Goal: Information Seeking & Learning: Check status

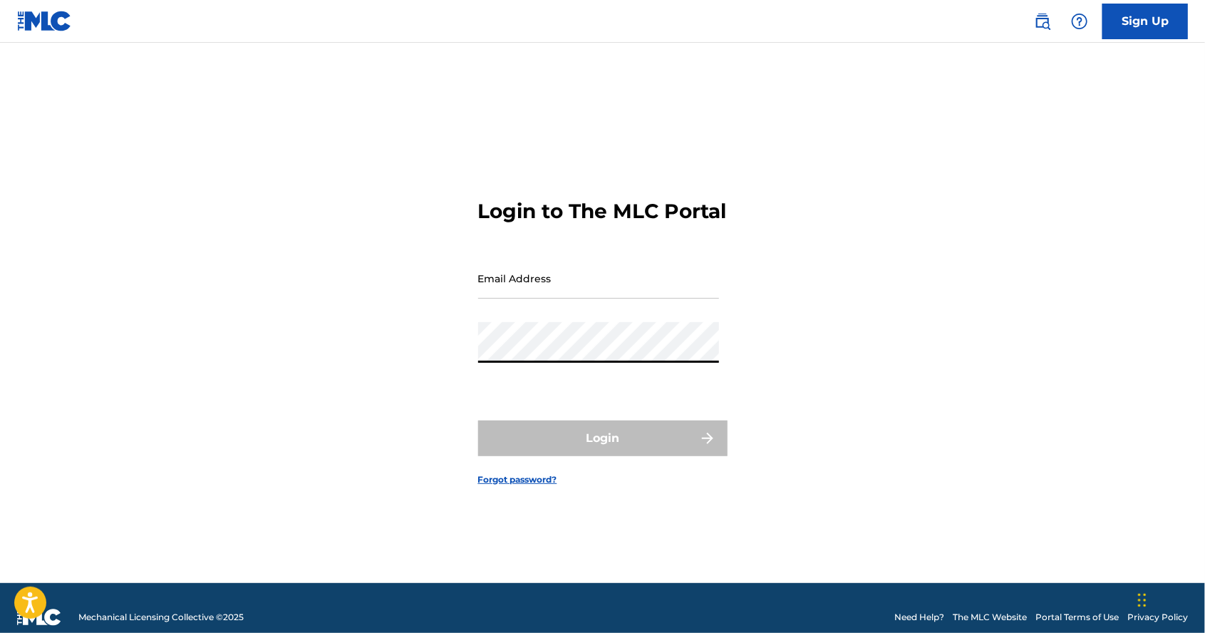
type input "[EMAIL_ADDRESS][DOMAIN_NAME]"
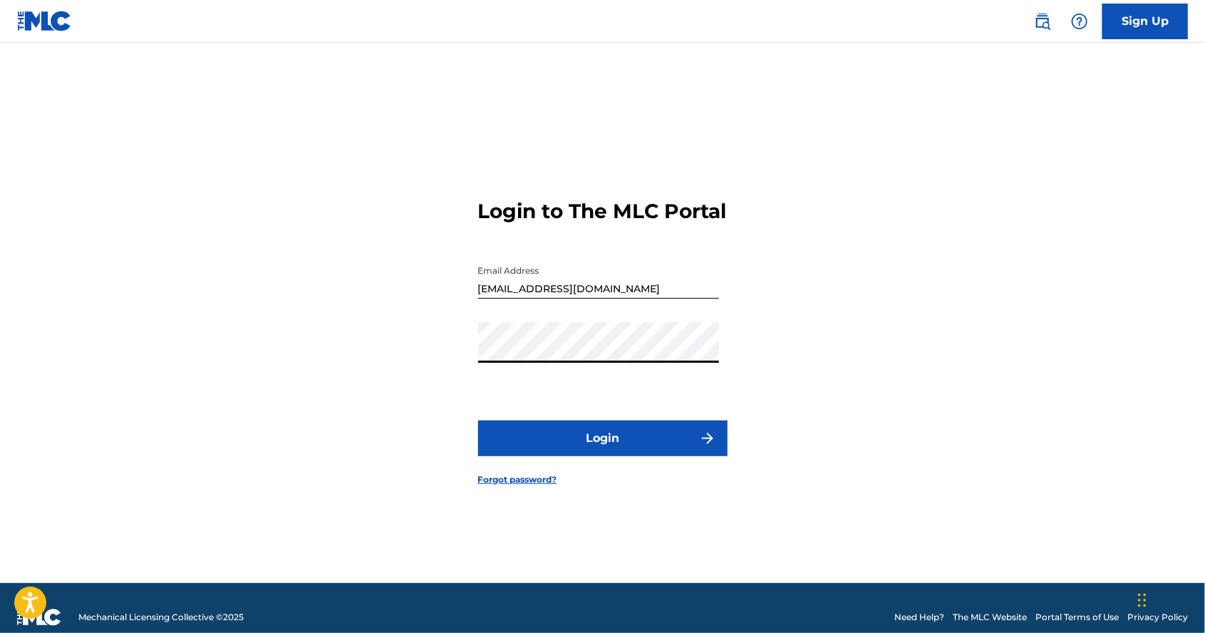
click at [656, 456] on button "Login" at bounding box center [602, 439] width 249 height 36
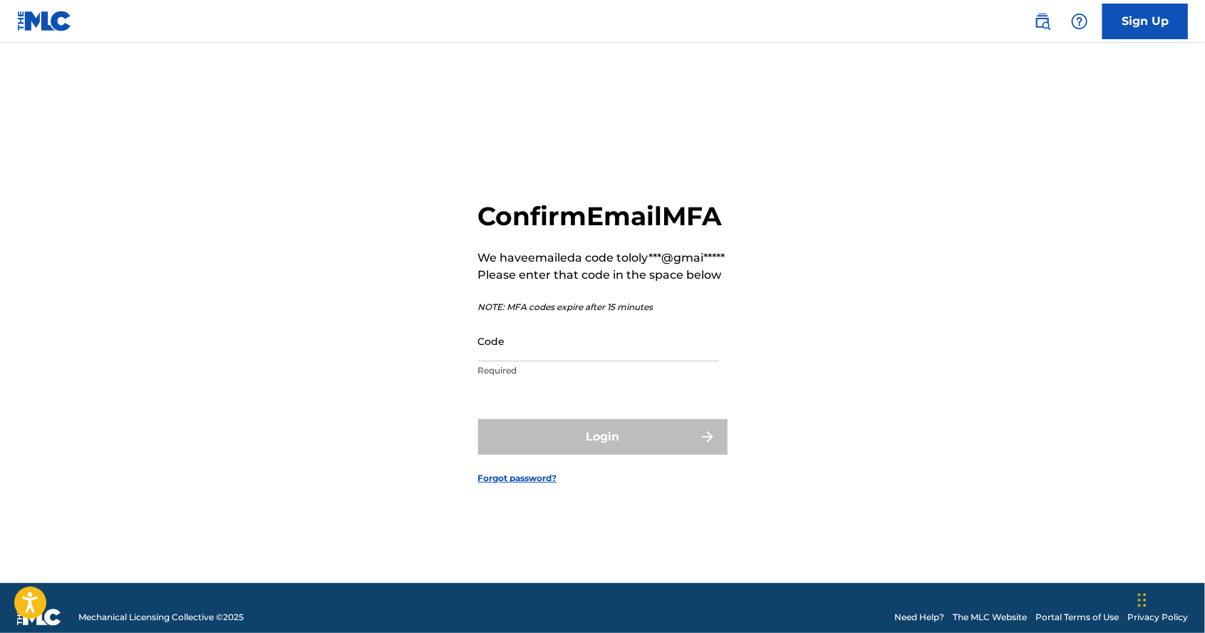
click at [527, 361] on input "Code" at bounding box center [598, 341] width 241 height 41
paste input "907982"
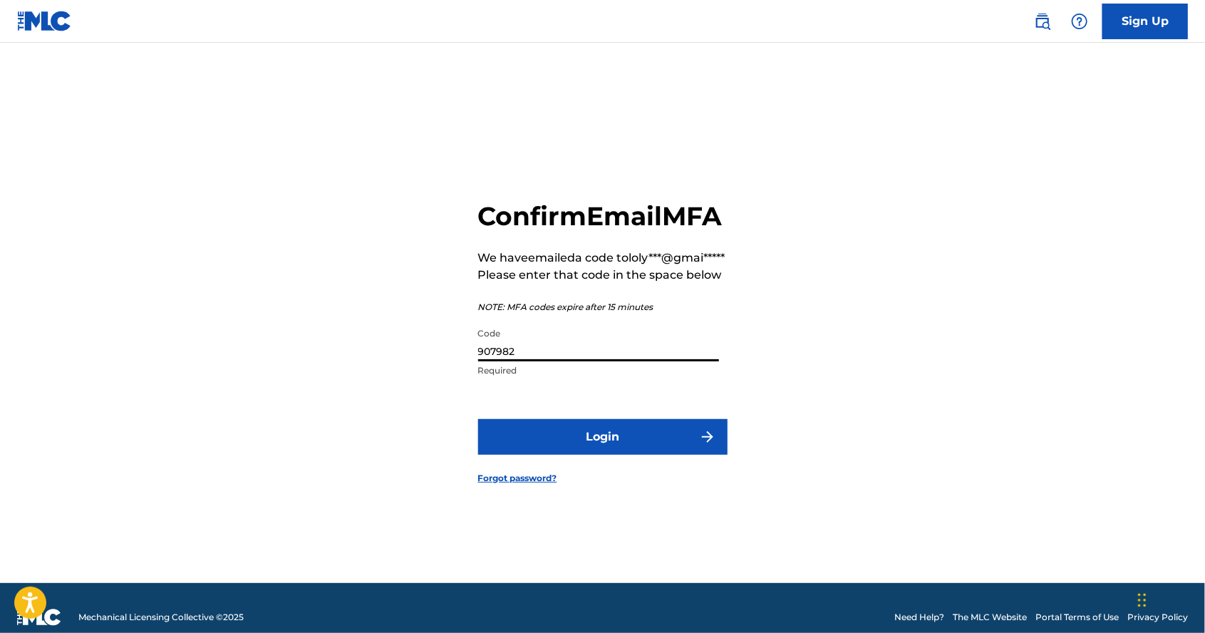
type input "907982"
click at [619, 455] on button "Login" at bounding box center [602, 437] width 249 height 36
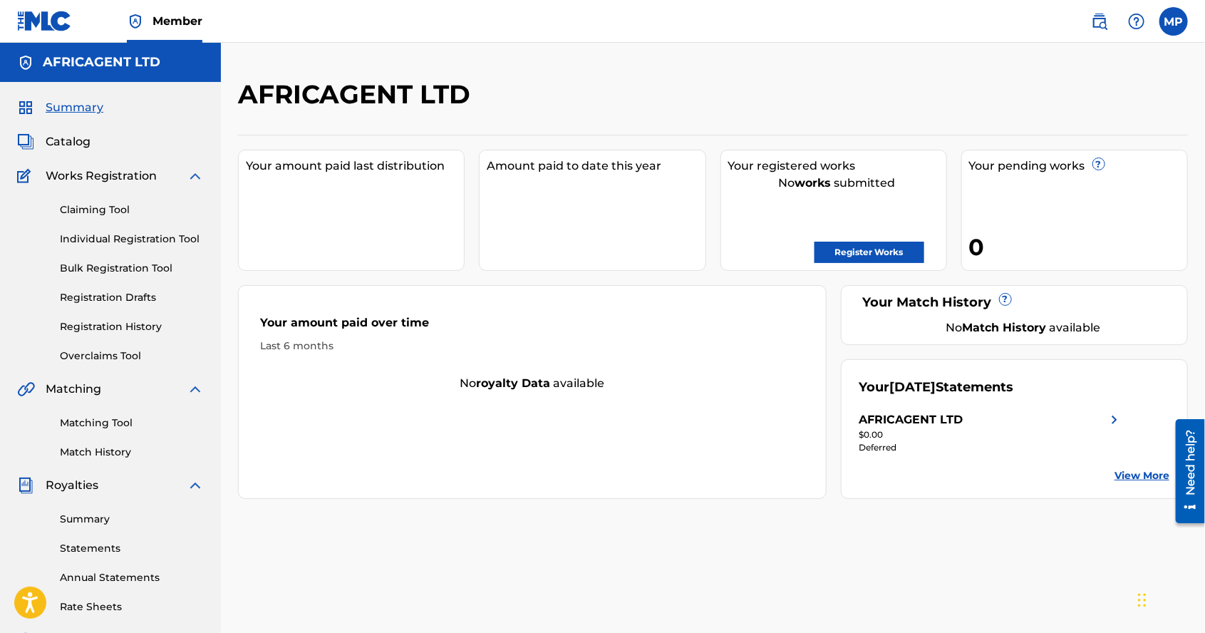
click at [1133, 469] on link "View More" at bounding box center [1142, 475] width 55 height 15
click at [78, 145] on span "Catalog" at bounding box center [68, 141] width 45 height 17
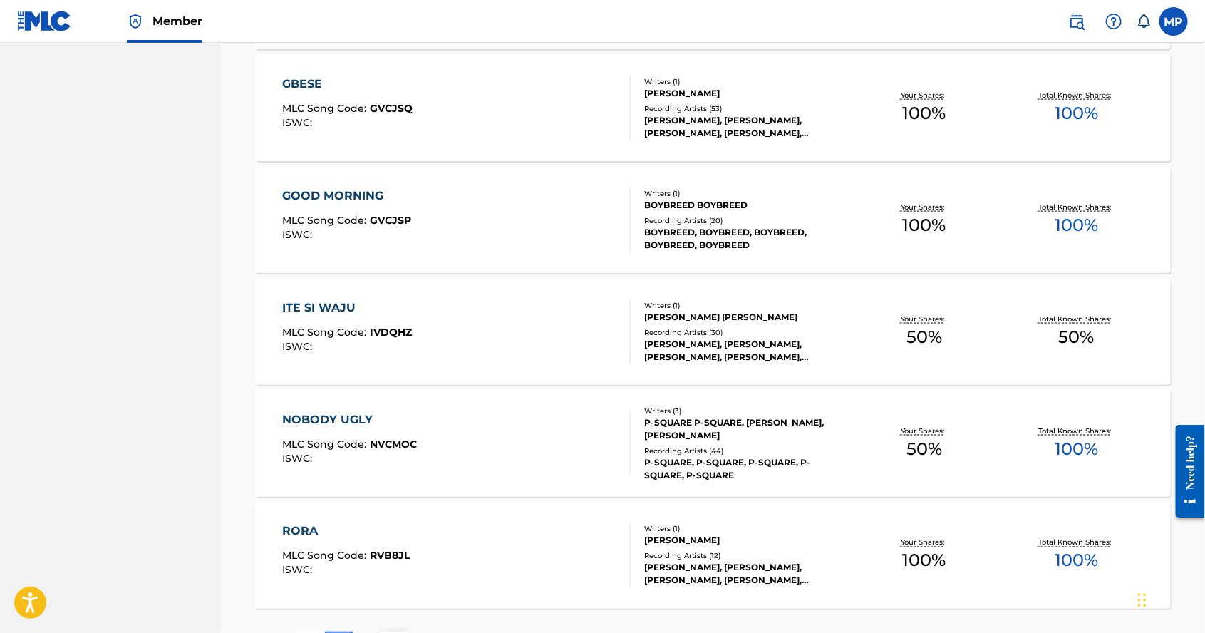
scroll to position [964, 0]
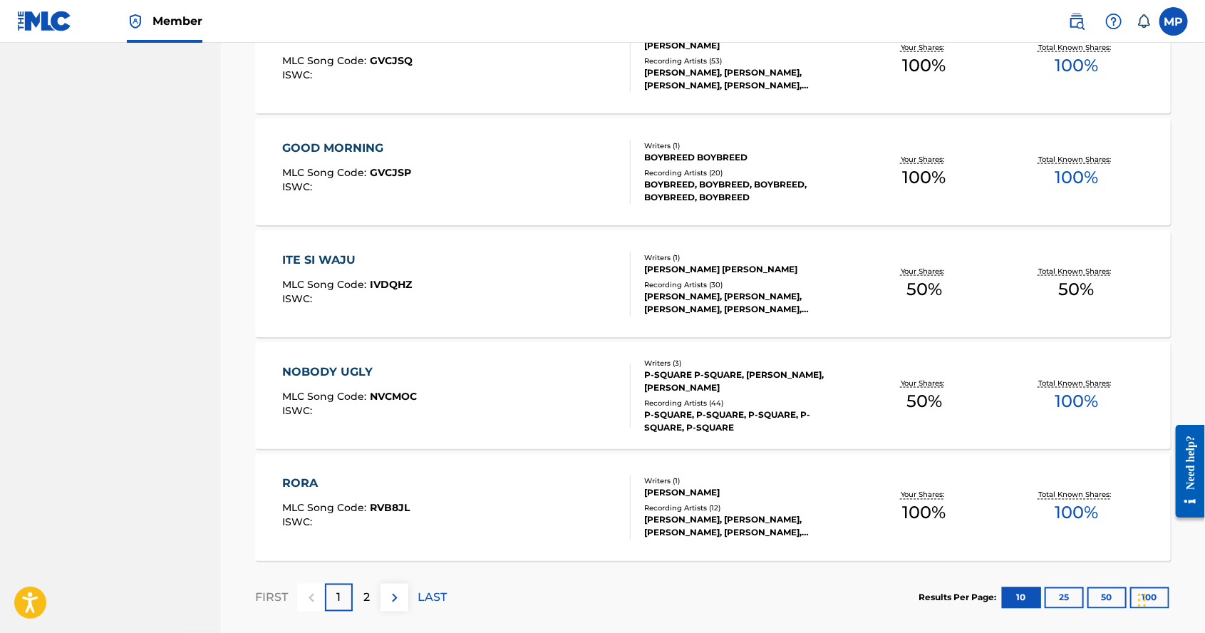
click at [373, 590] on div "2" at bounding box center [367, 598] width 28 height 28
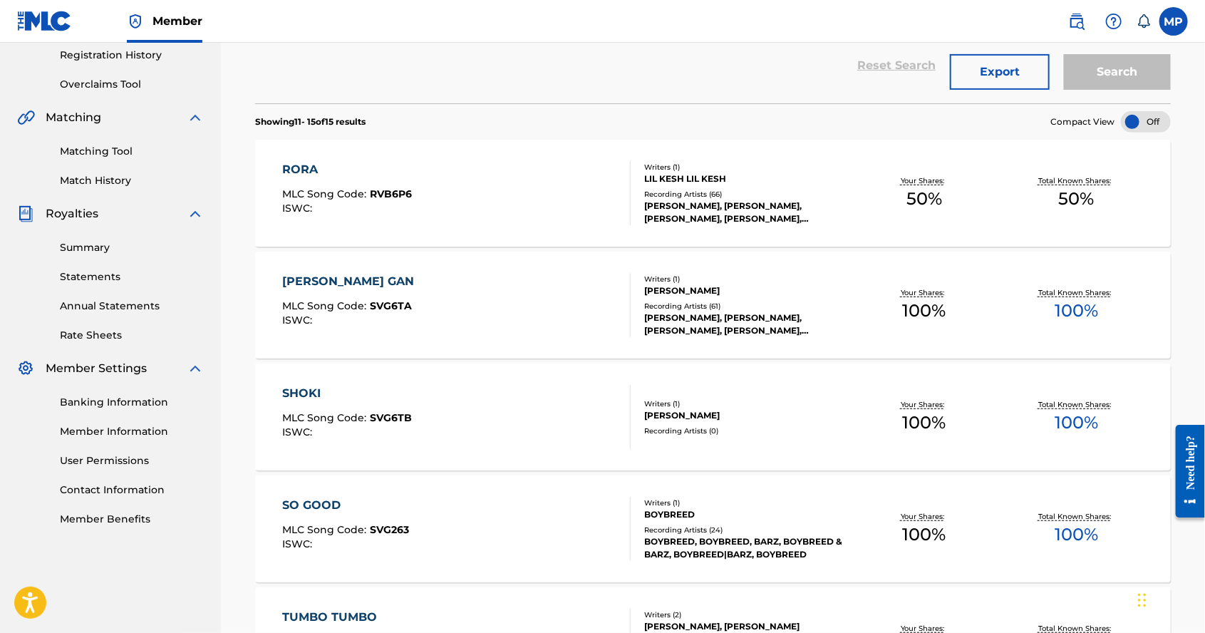
scroll to position [0, 0]
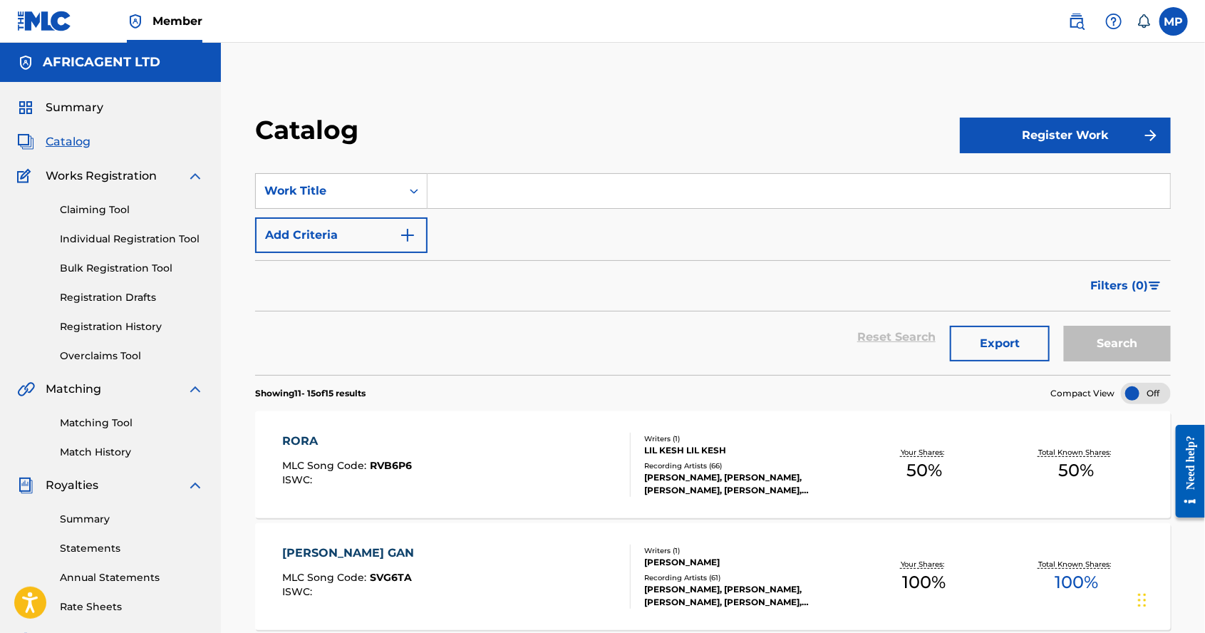
click at [94, 114] on span "Summary" at bounding box center [75, 107] width 58 height 17
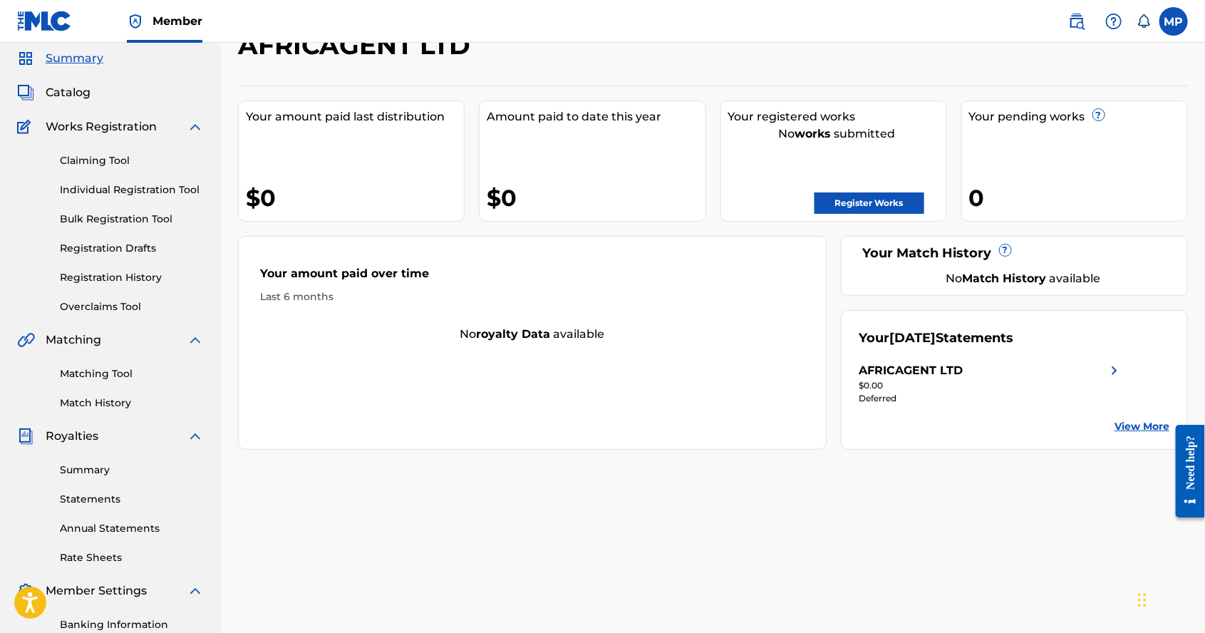
scroll to position [53, 0]
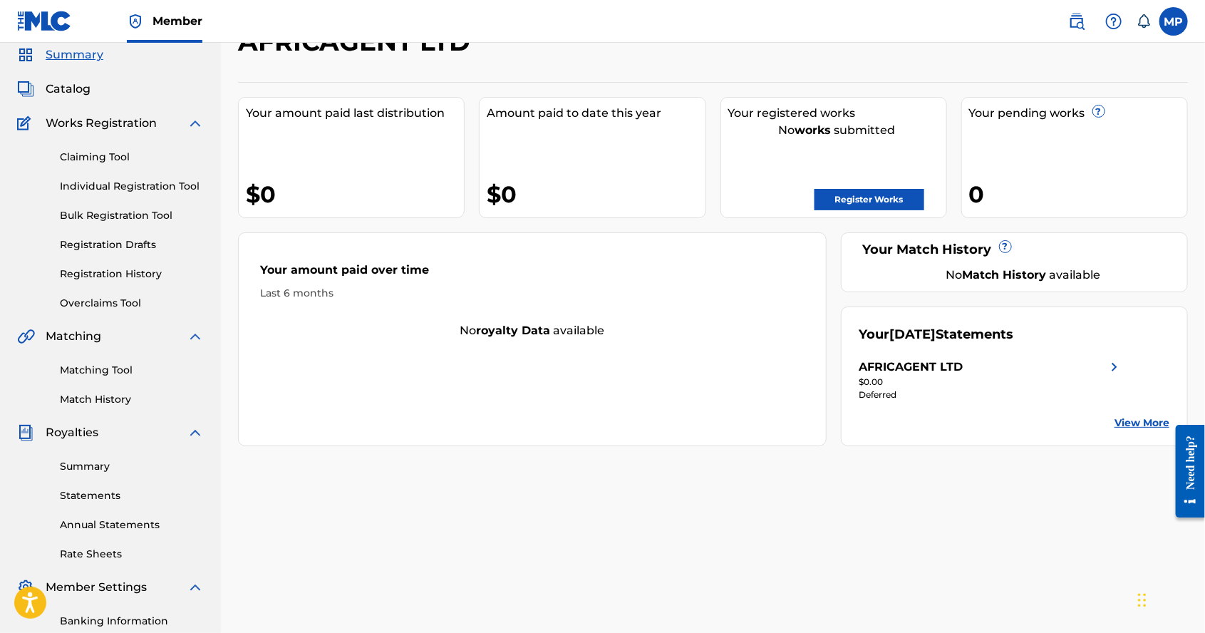
click at [1141, 426] on link "View More" at bounding box center [1142, 423] width 55 height 15
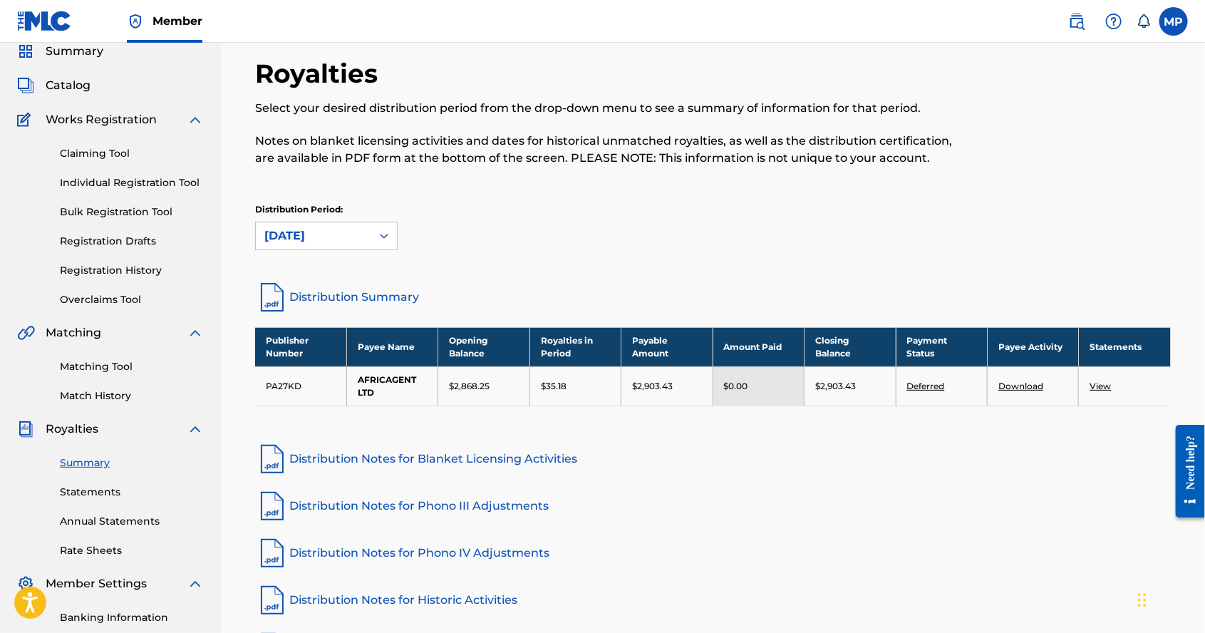
scroll to position [63, 0]
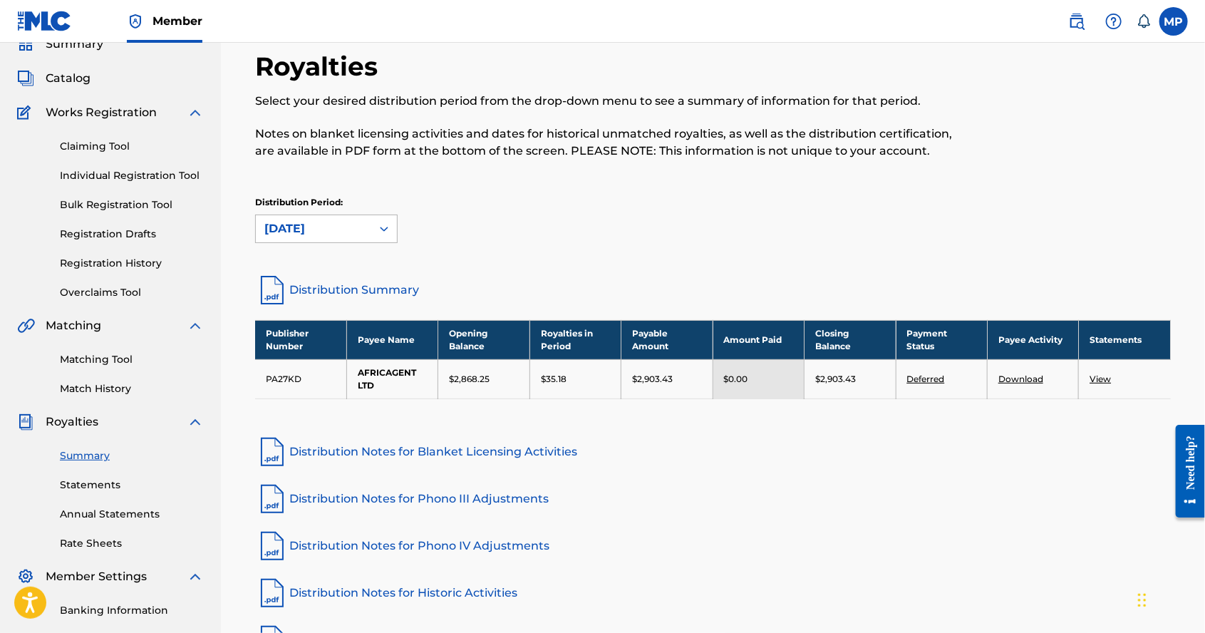
click at [380, 225] on icon at bounding box center [384, 229] width 14 height 14
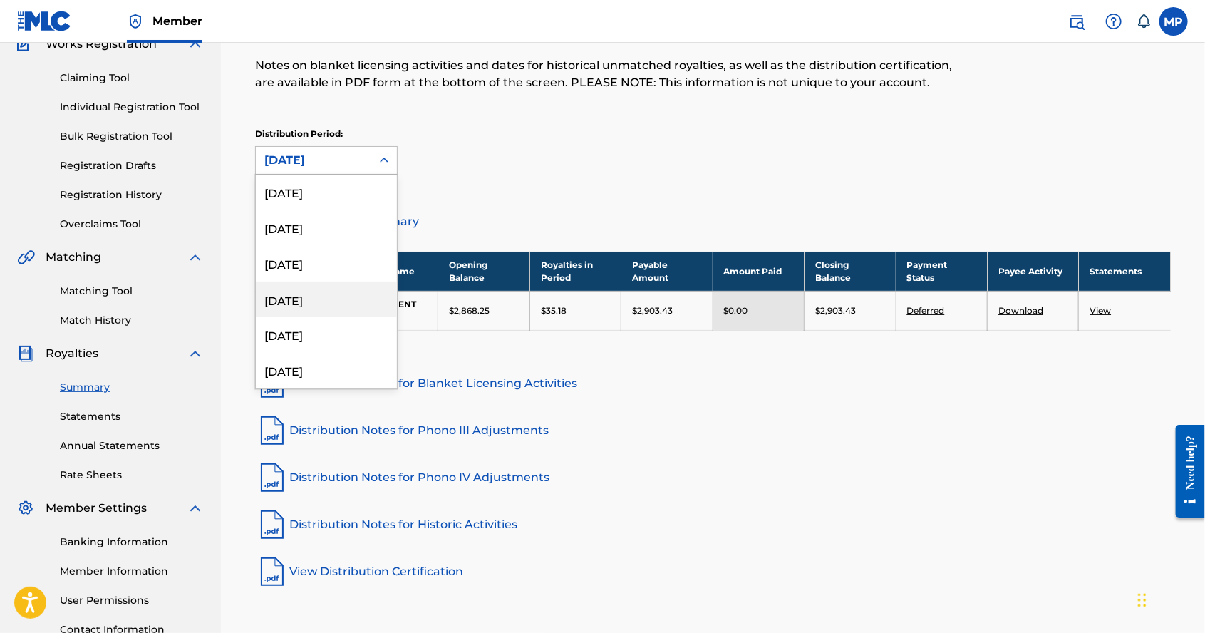
scroll to position [251, 0]
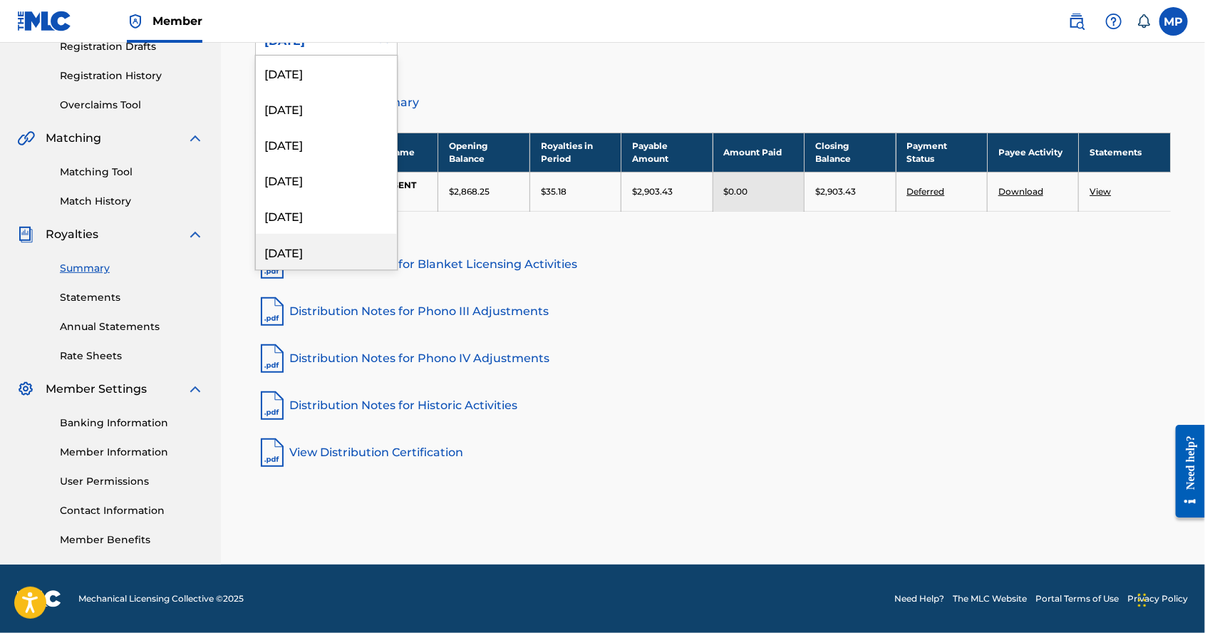
click at [299, 247] on div "April 2021" at bounding box center [326, 252] width 141 height 36
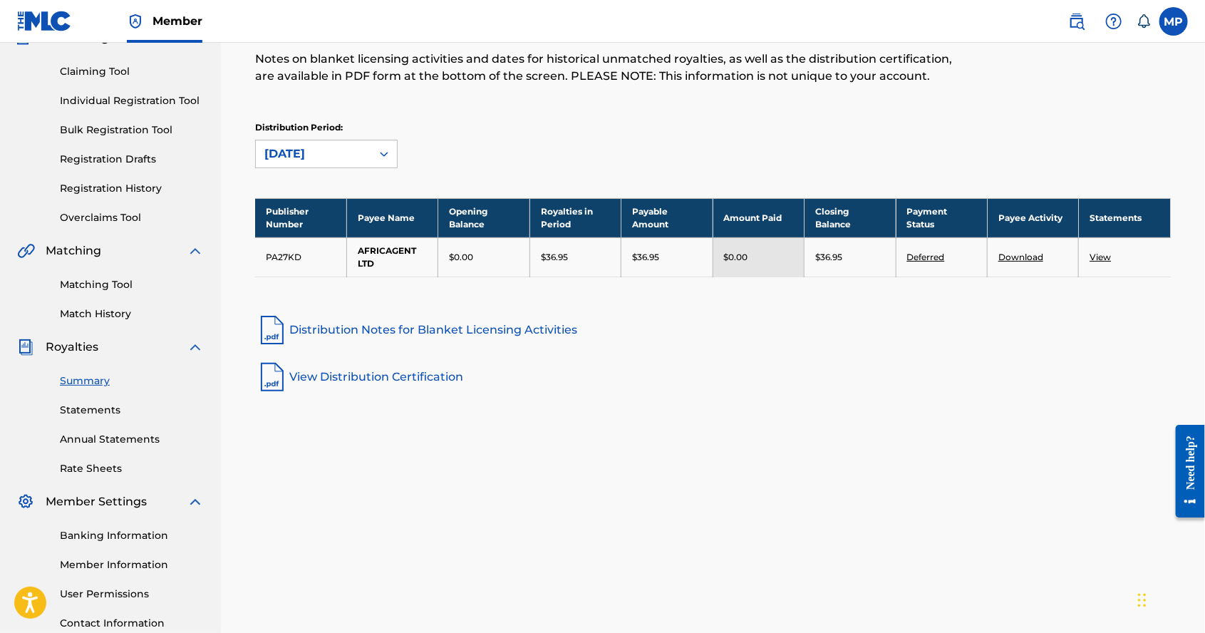
scroll to position [138, 0]
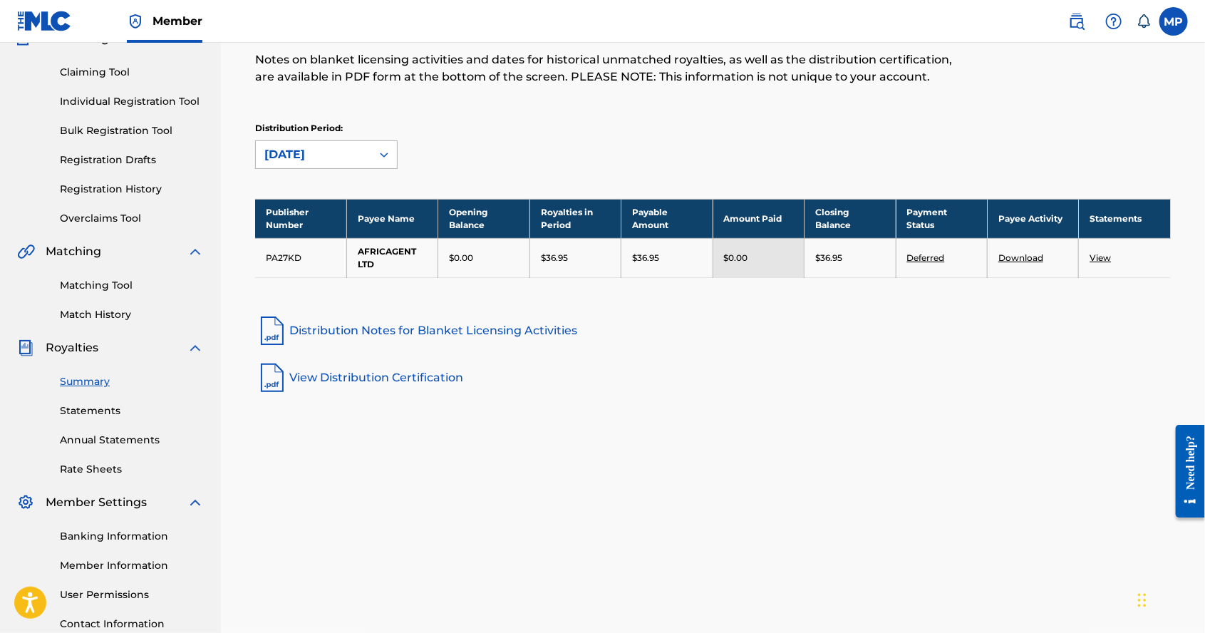
click at [383, 155] on icon at bounding box center [384, 155] width 9 height 5
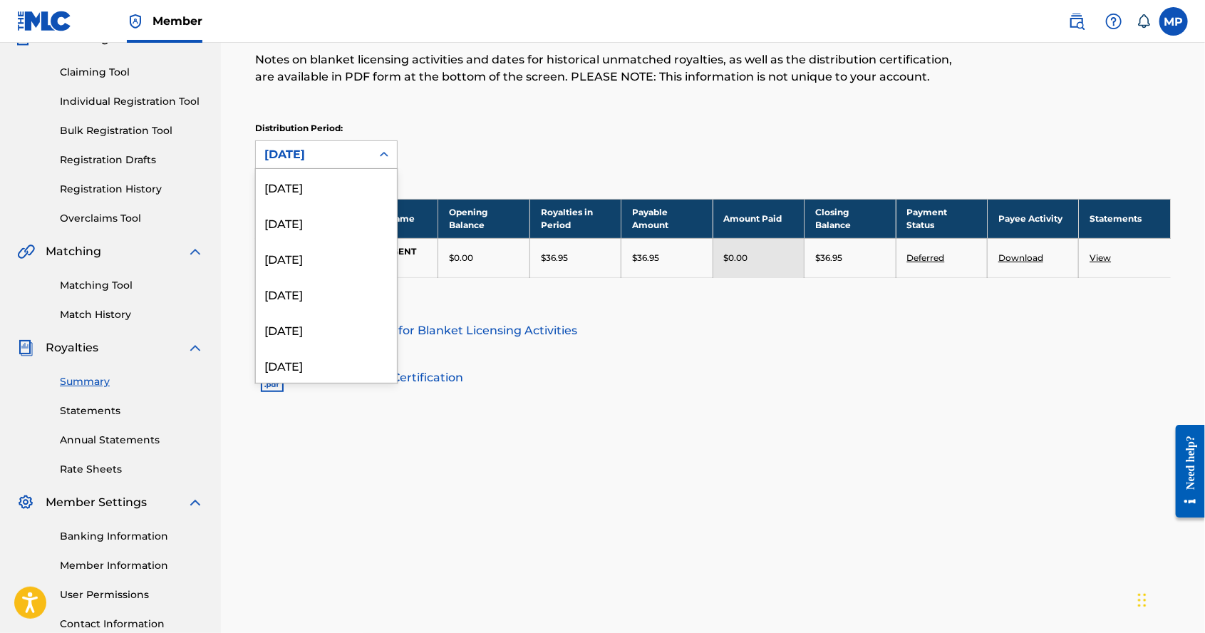
scroll to position [1675, 0]
click at [341, 313] on div "May 2021" at bounding box center [326, 330] width 141 height 36
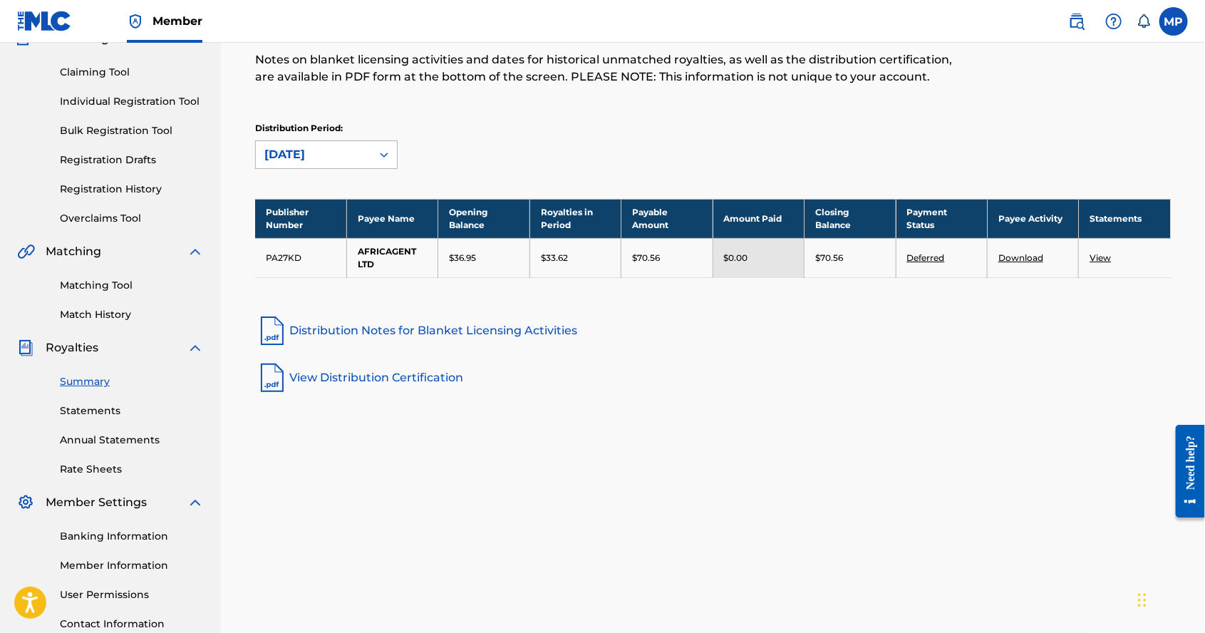
click at [372, 155] on div at bounding box center [384, 155] width 26 height 26
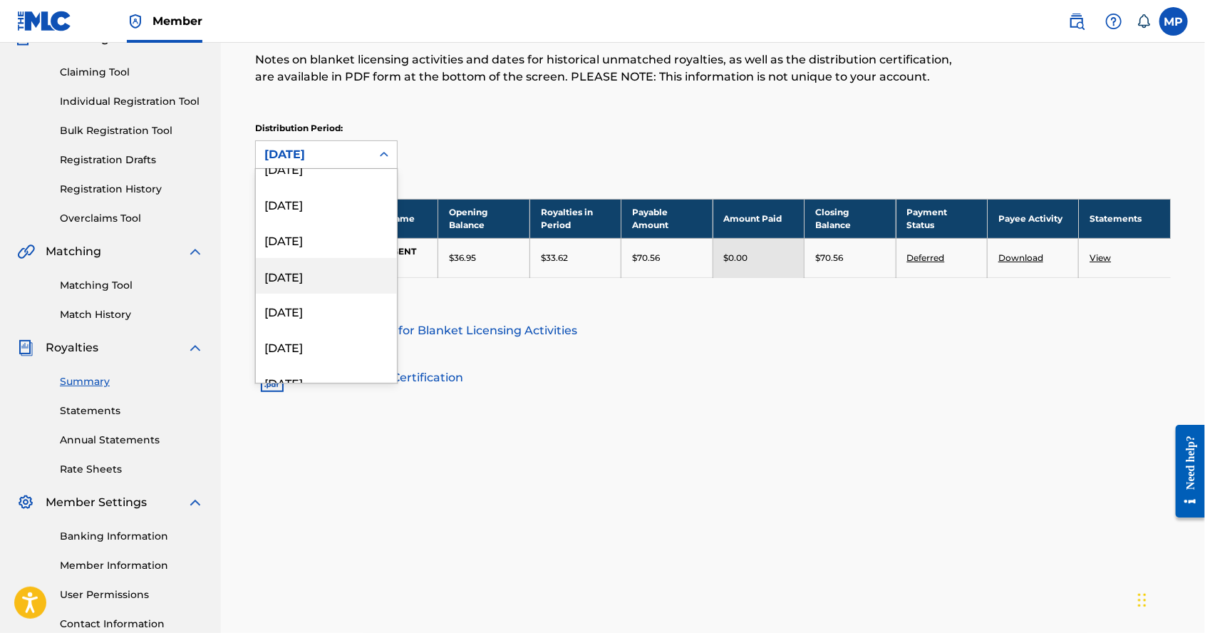
scroll to position [1475, 0]
click at [326, 245] on div "January 2022" at bounding box center [326, 245] width 141 height 36
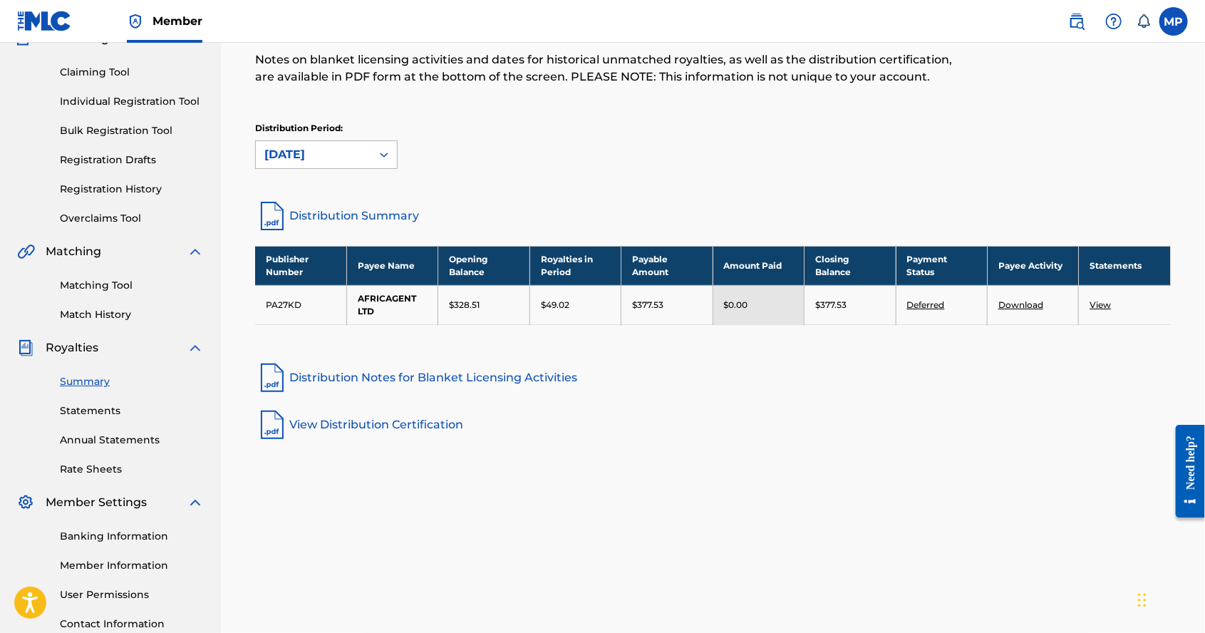
click at [369, 150] on div "January 2022" at bounding box center [313, 154] width 115 height 27
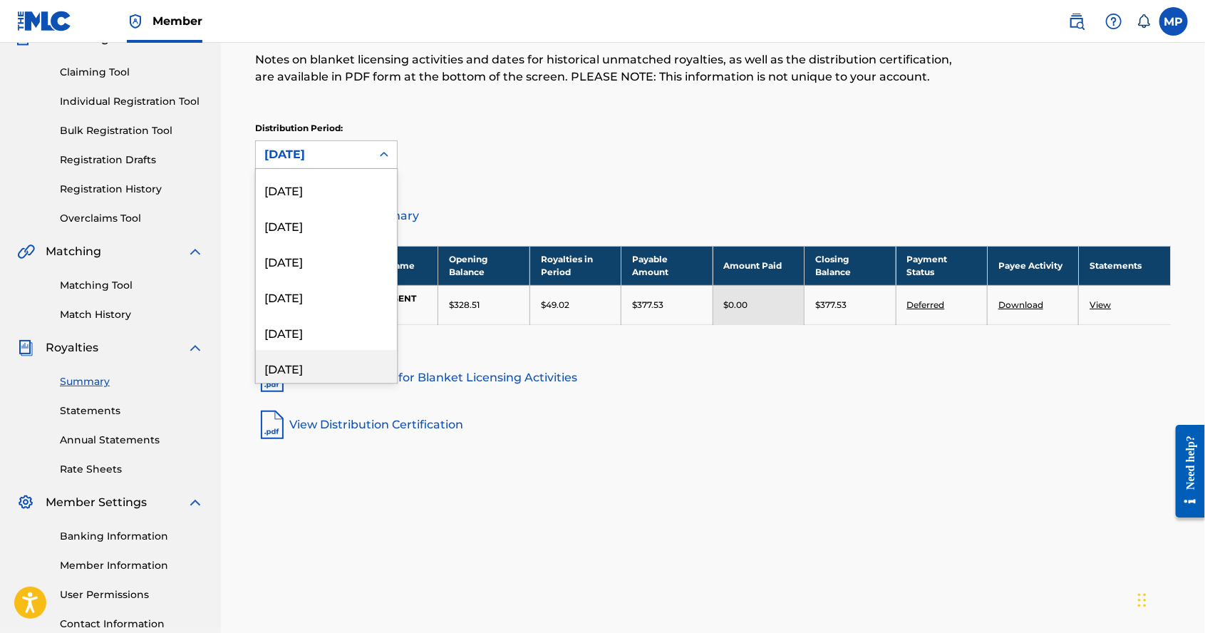
scroll to position [1030, 0]
click at [319, 271] on div "January 2023" at bounding box center [326, 262] width 141 height 36
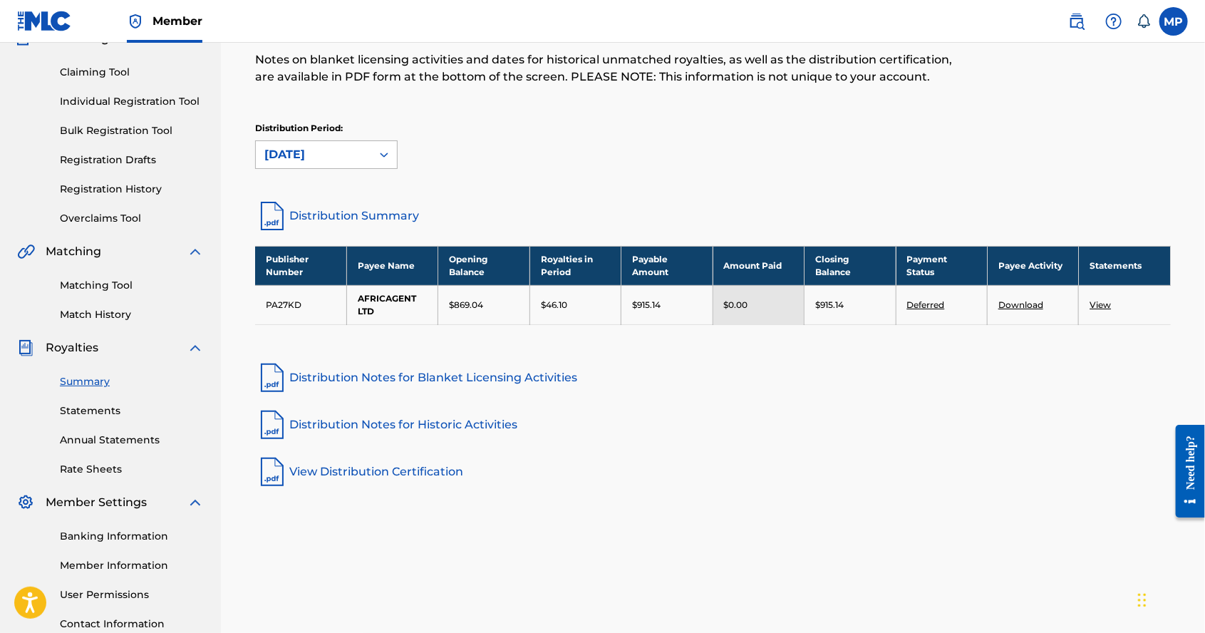
click at [362, 146] on div "January 2023" at bounding box center [313, 154] width 98 height 17
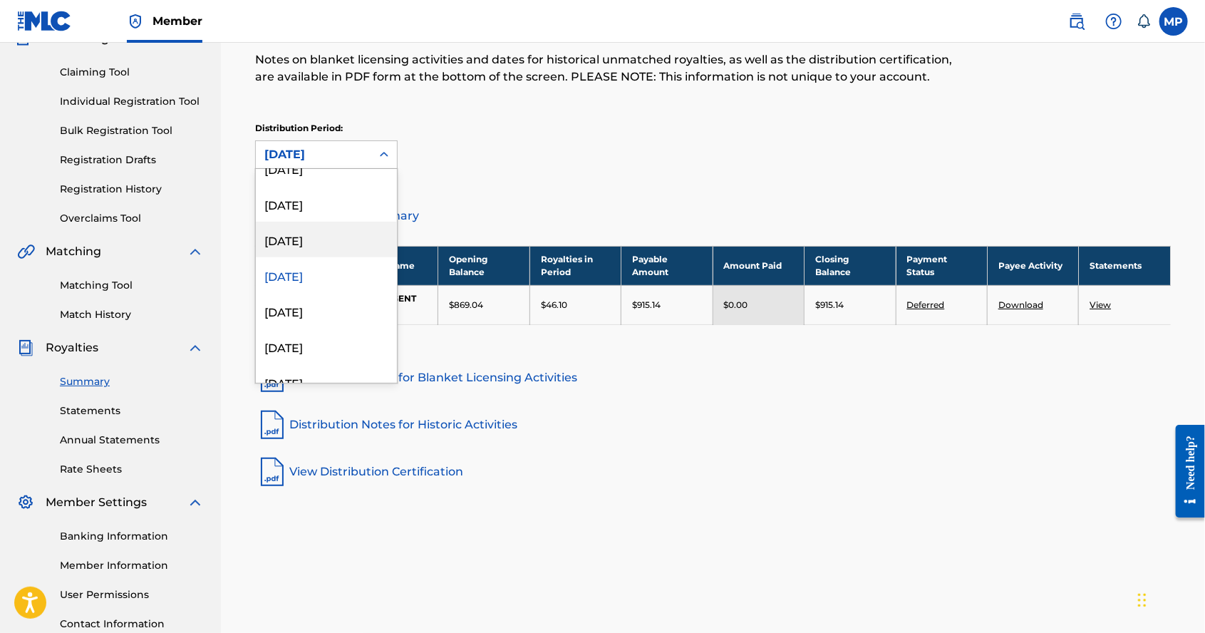
scroll to position [1019, 0]
click at [315, 280] on div "January 2023" at bounding box center [326, 273] width 141 height 36
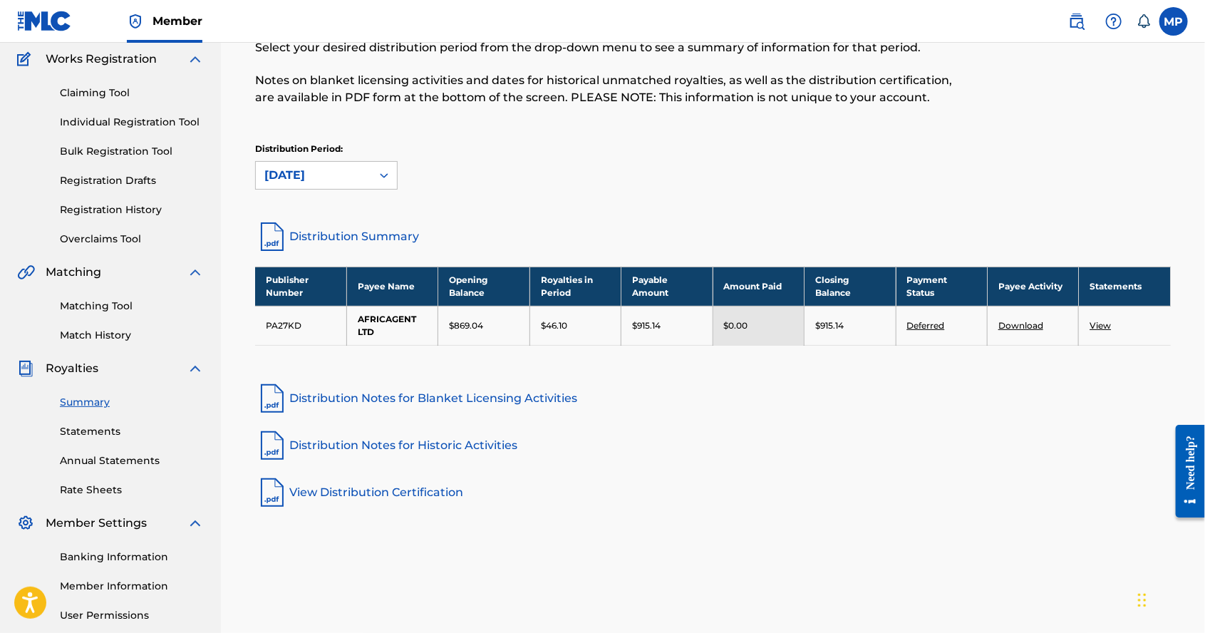
scroll to position [117, 0]
click at [361, 176] on div "January 2023" at bounding box center [313, 175] width 98 height 17
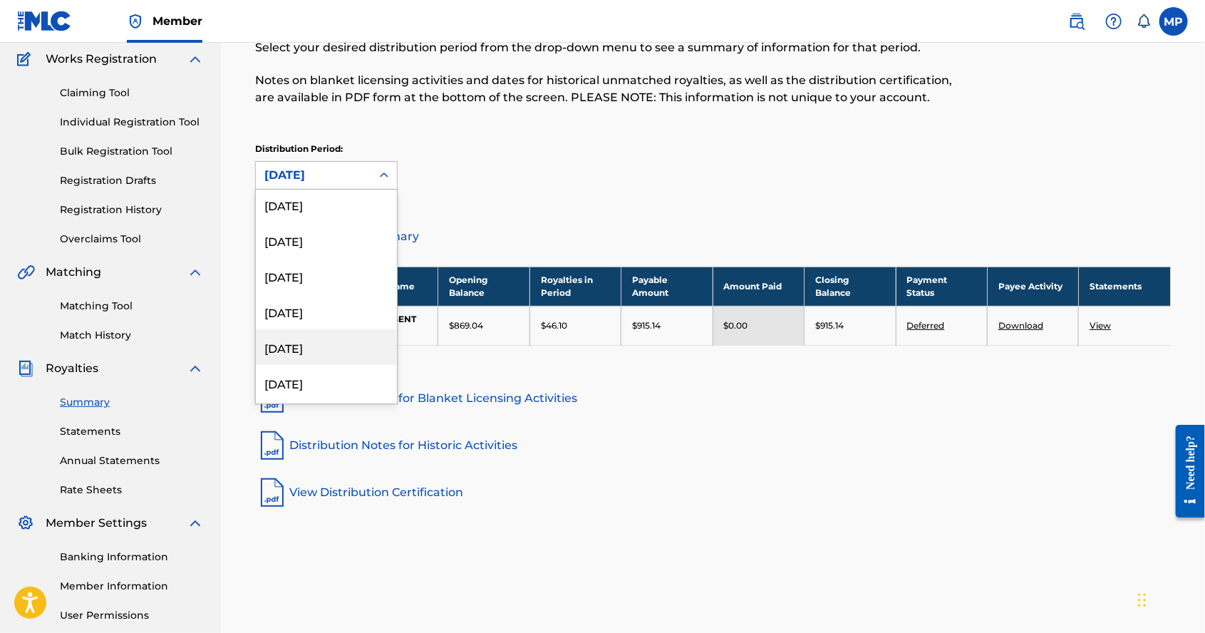
scroll to position [608, 0]
click at [326, 280] on div "January 2024" at bounding box center [326, 277] width 141 height 36
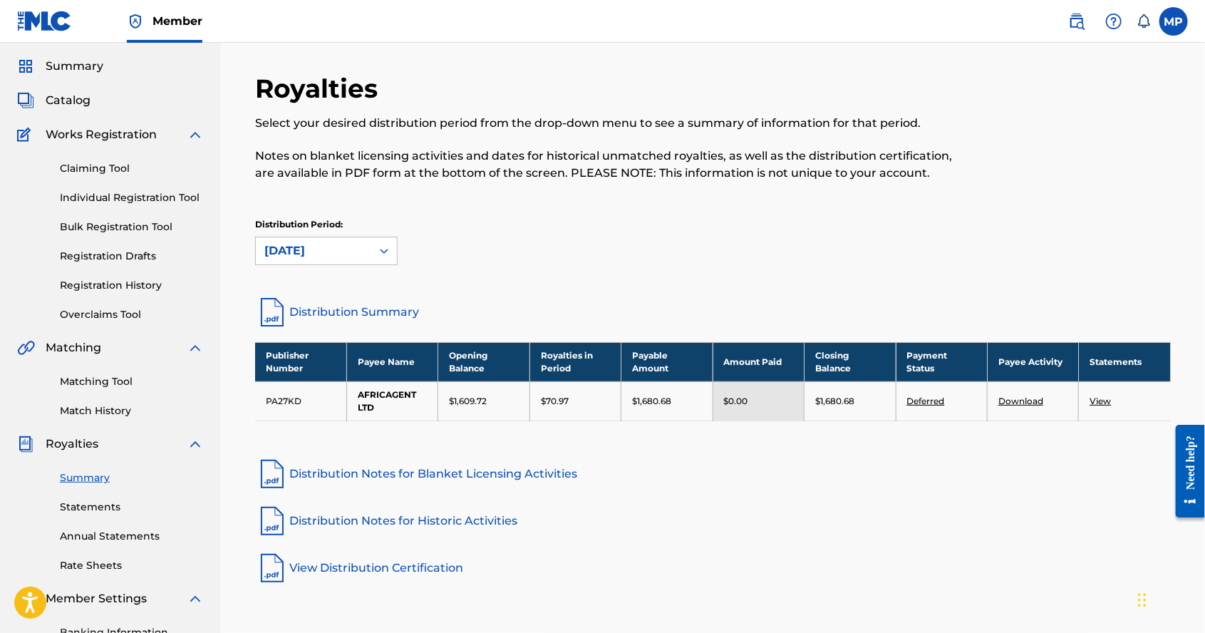
scroll to position [36, 0]
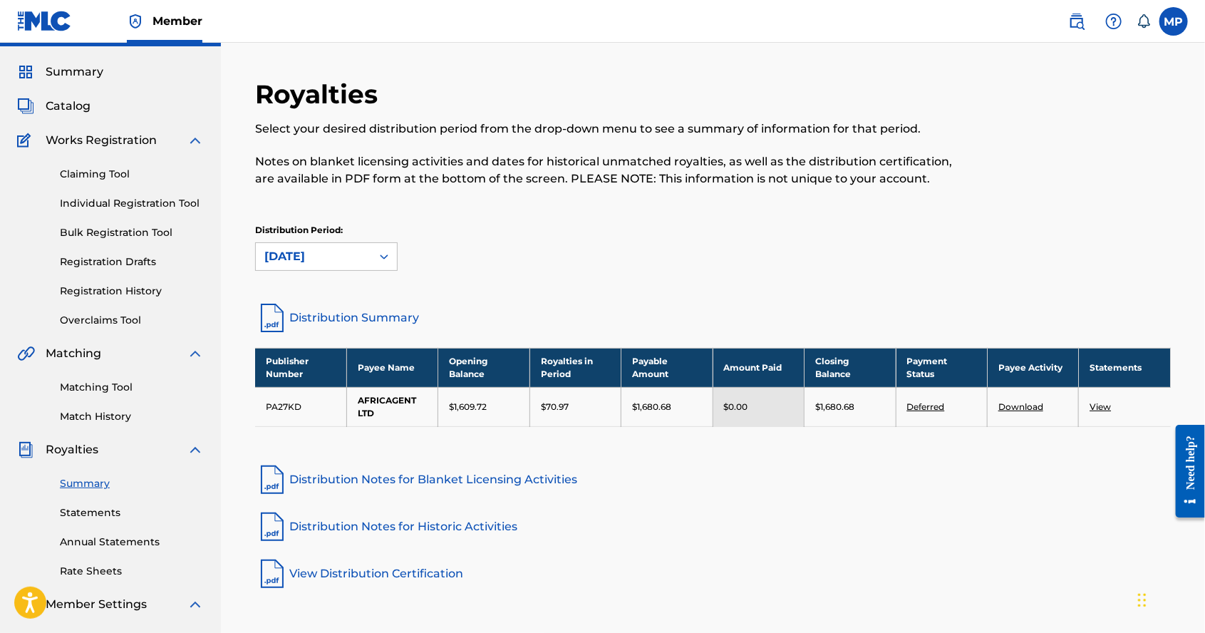
click at [326, 280] on div "Distribution Period: January 2024" at bounding box center [713, 254] width 916 height 60
click at [358, 252] on div "January 2024" at bounding box center [313, 256] width 98 height 17
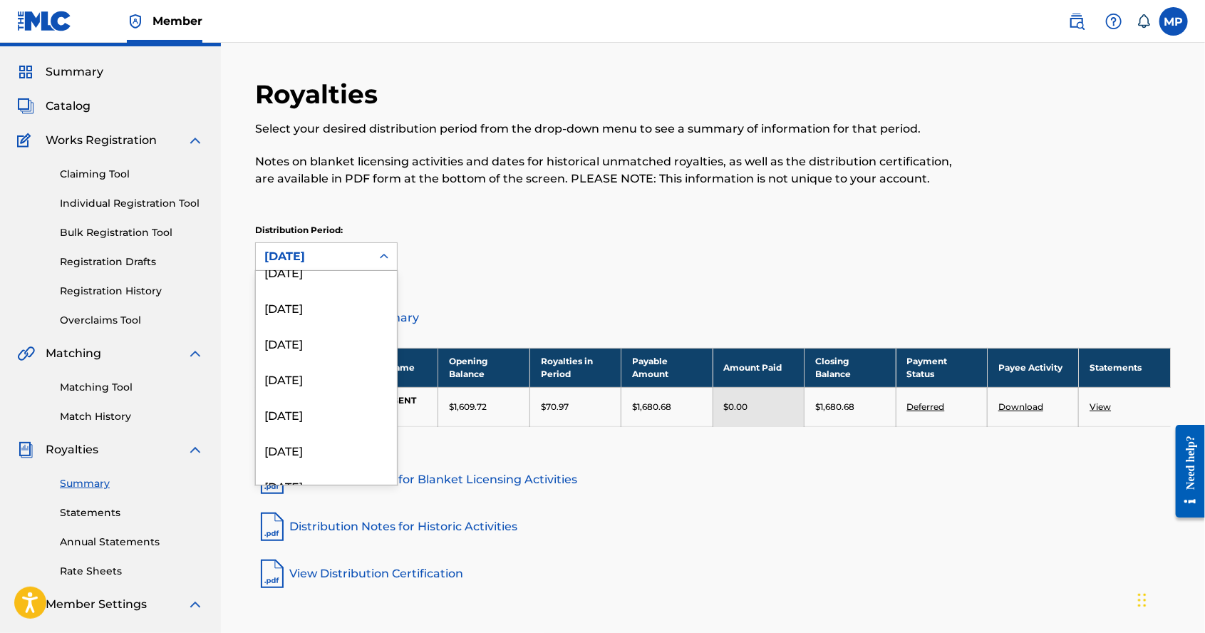
scroll to position [88, 0]
click at [324, 342] on div "April 2025" at bounding box center [326, 343] width 141 height 36
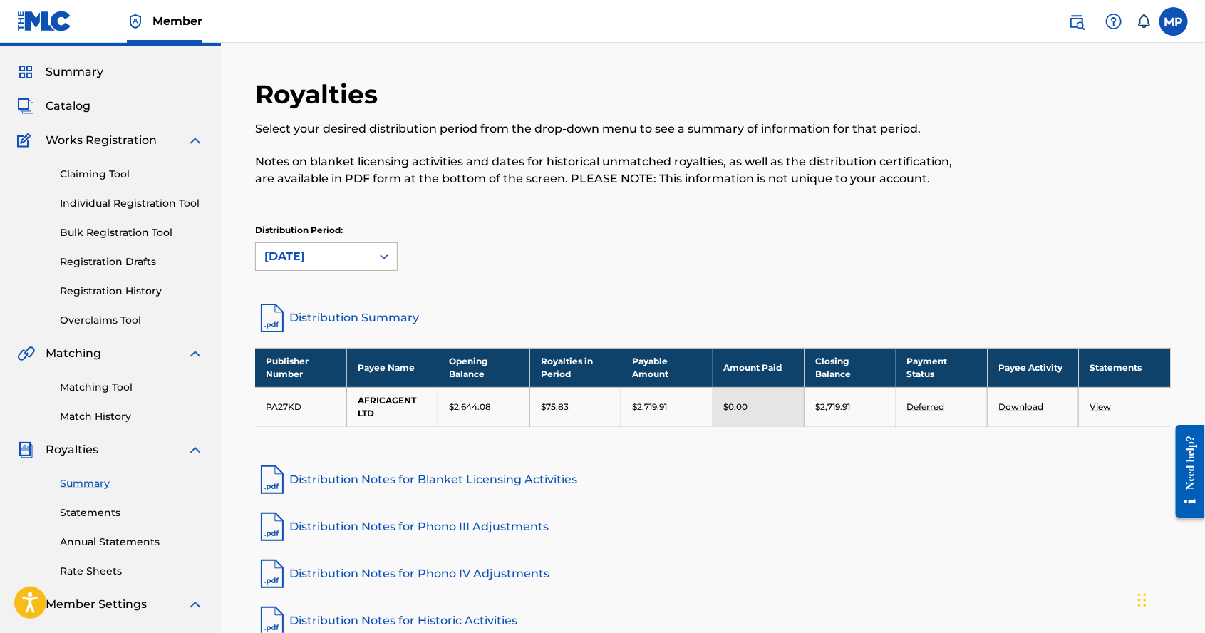
click at [361, 249] on div "April 2025" at bounding box center [313, 256] width 98 height 17
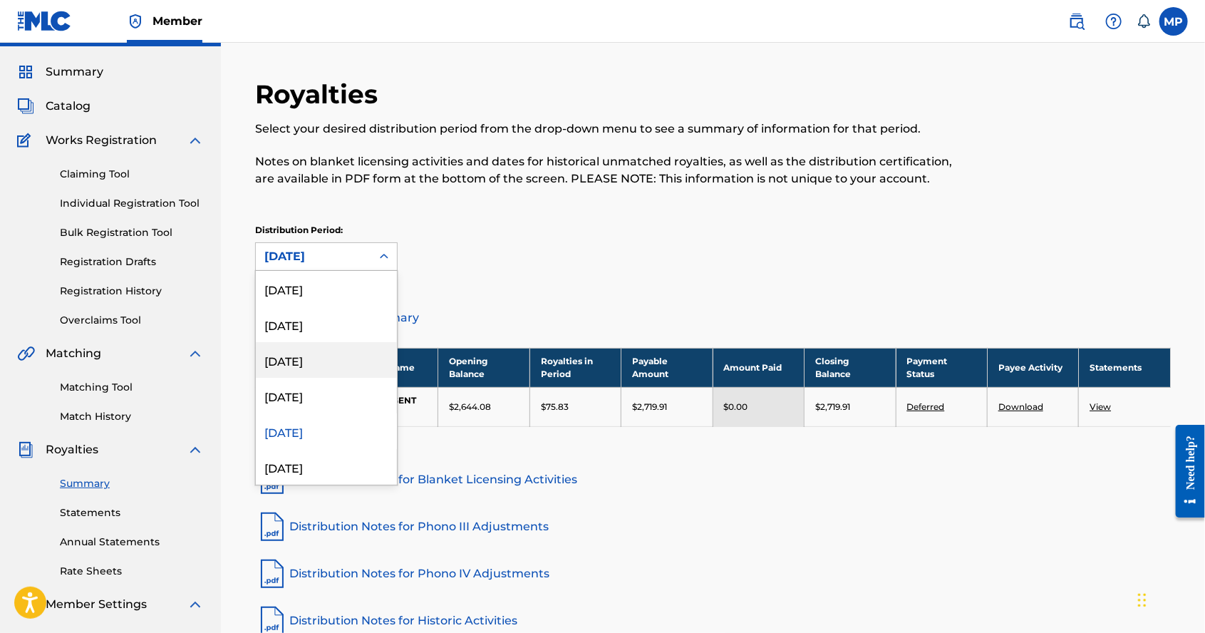
scroll to position [0, 0]
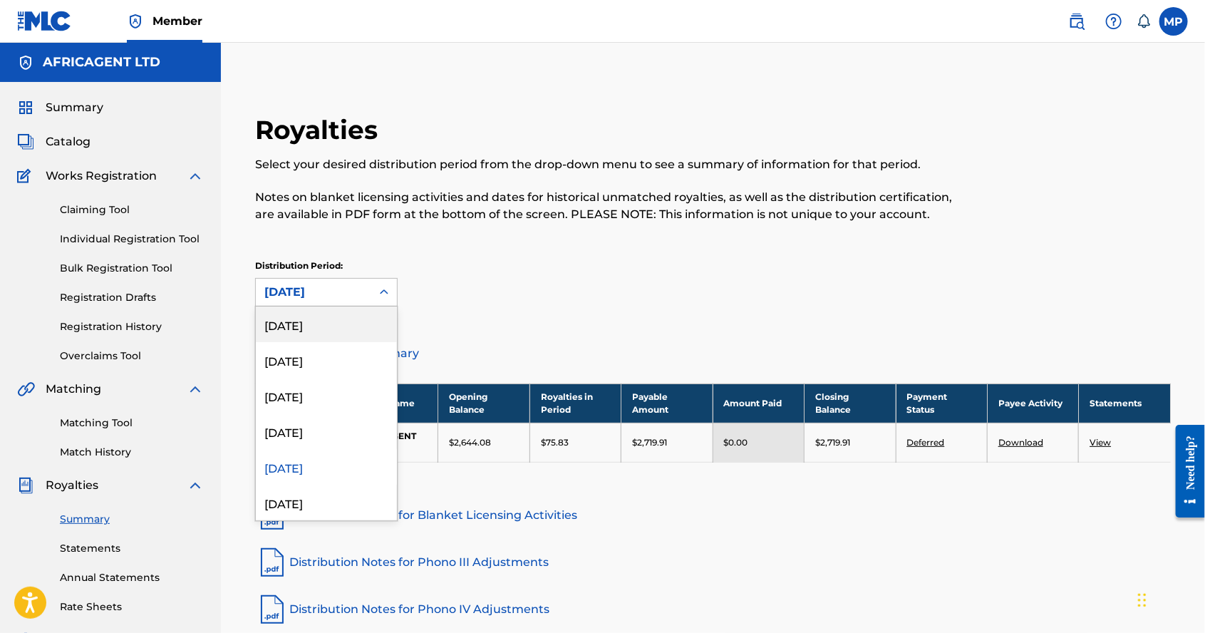
click at [332, 324] on div "August 2025" at bounding box center [326, 325] width 141 height 36
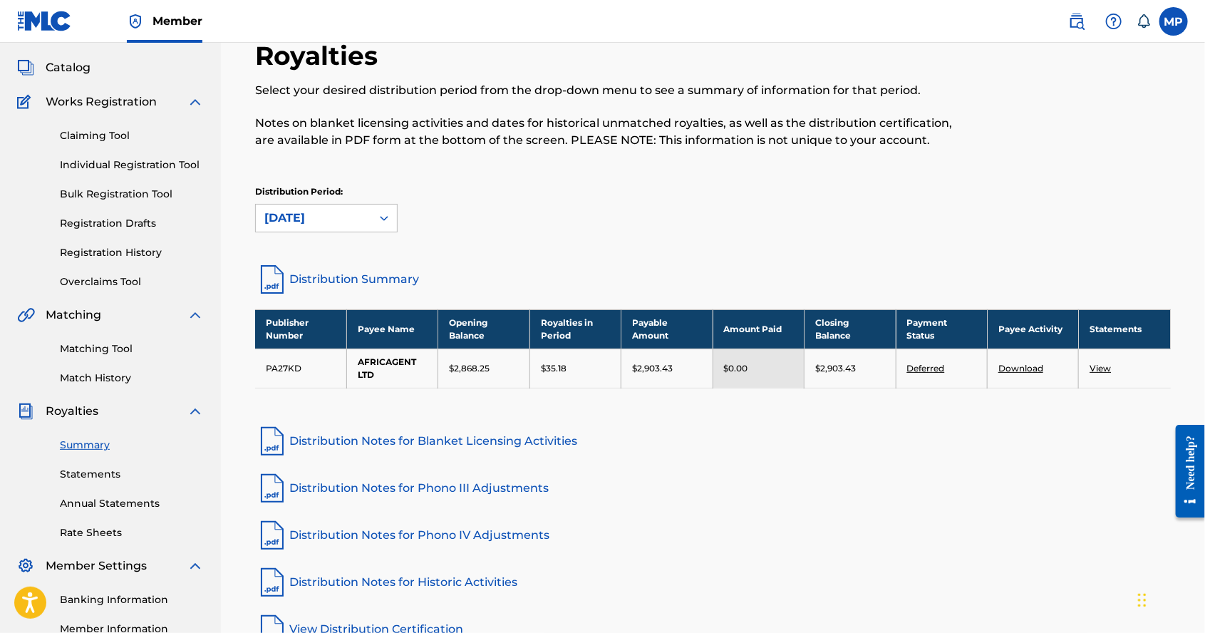
scroll to position [76, 0]
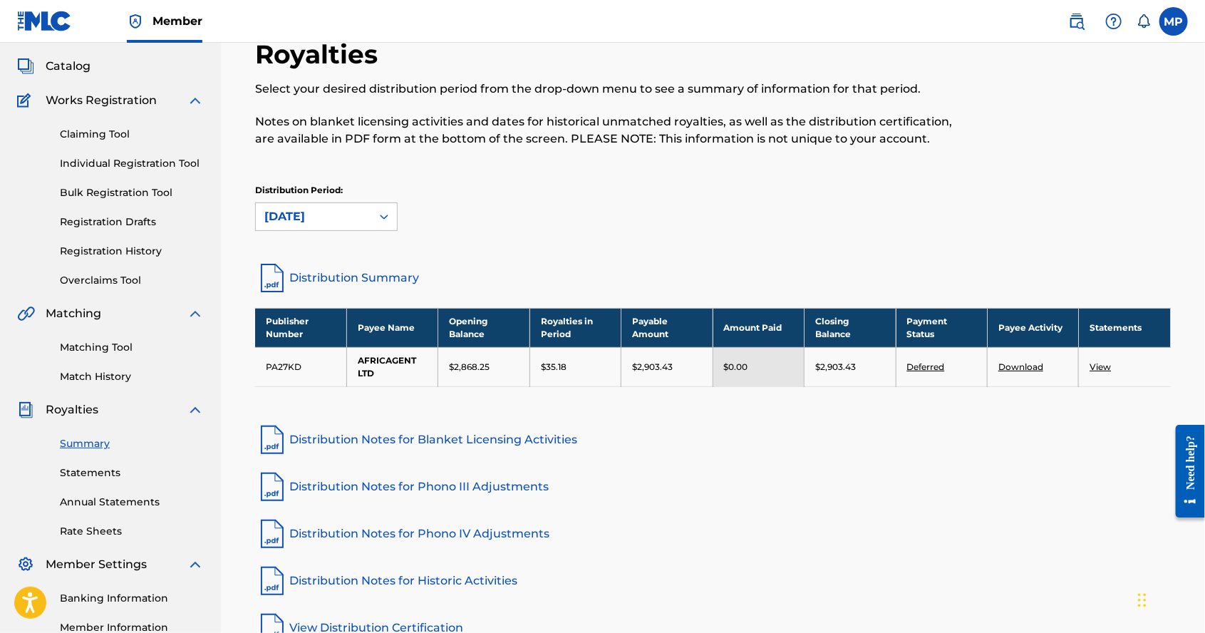
click at [1094, 361] on link "View" at bounding box center [1100, 366] width 21 height 11
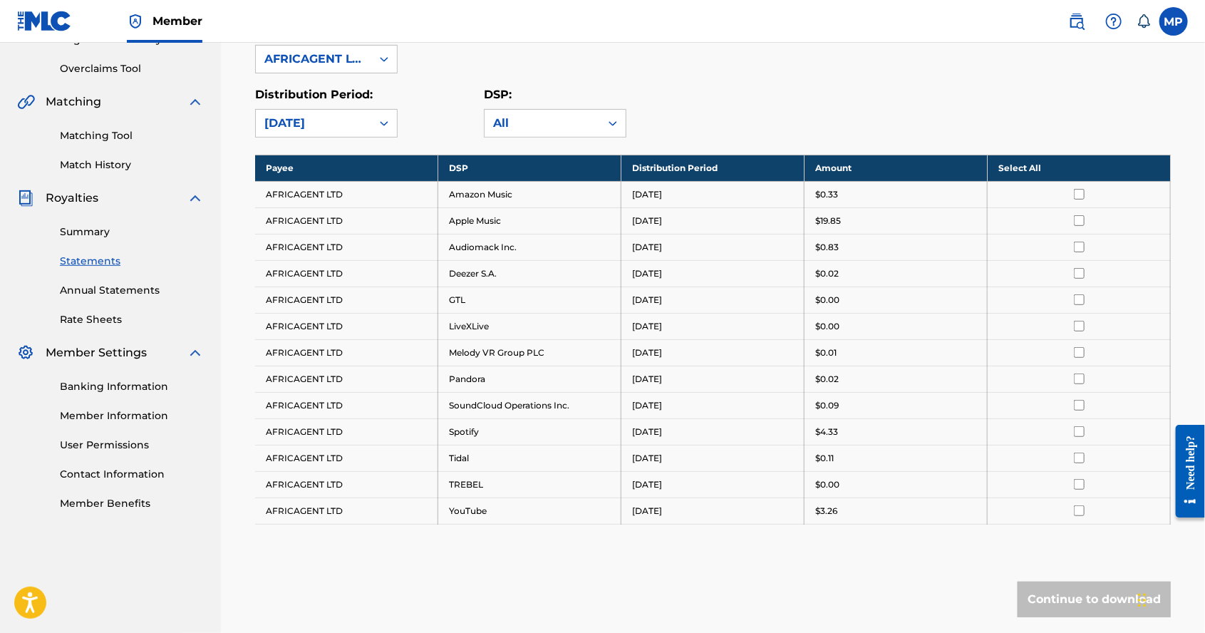
scroll to position [307, 0]
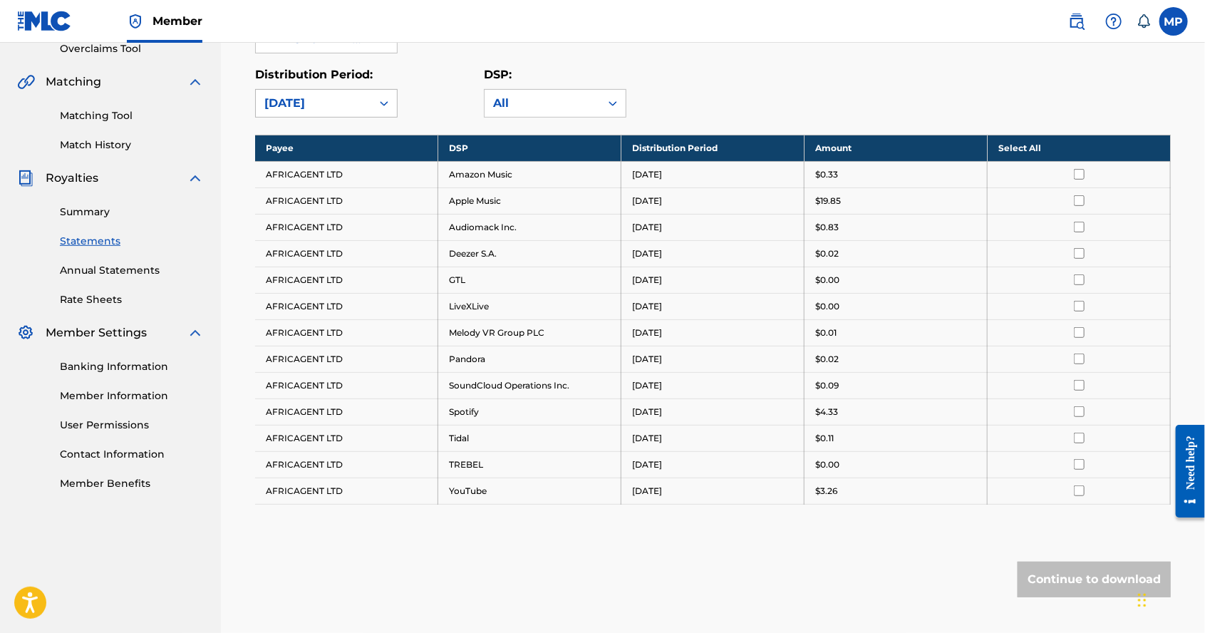
click at [385, 97] on icon at bounding box center [384, 103] width 14 height 14
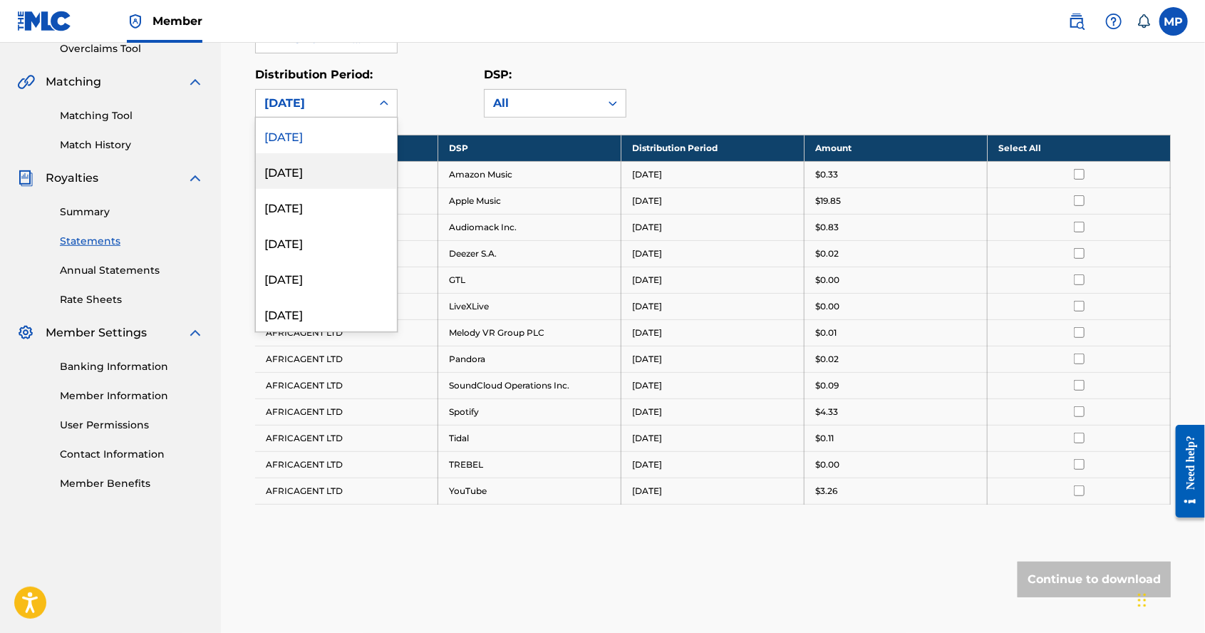
click at [350, 174] on div "July 2025" at bounding box center [326, 171] width 141 height 36
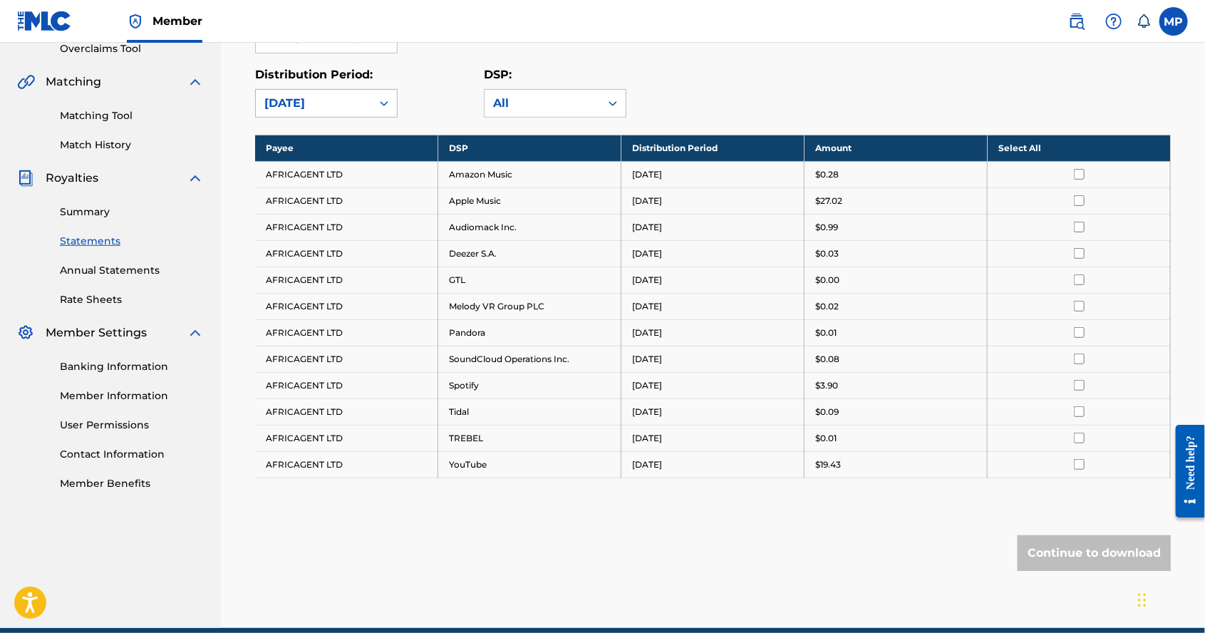
click at [374, 99] on div at bounding box center [384, 104] width 26 height 26
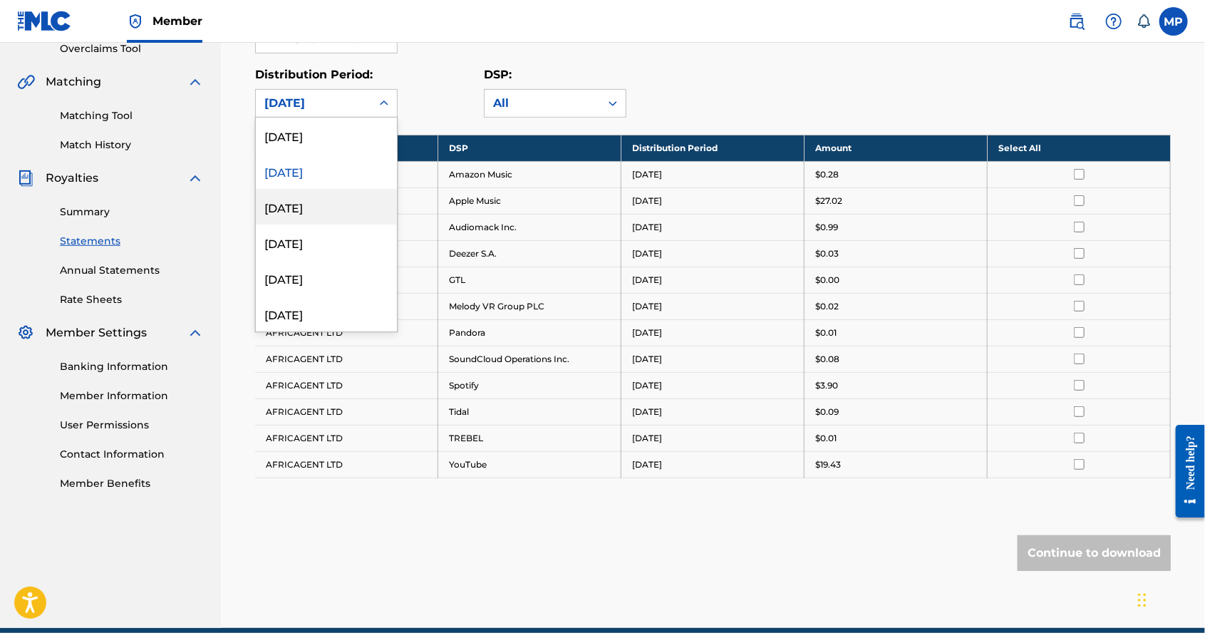
click at [327, 205] on div "June 2025" at bounding box center [326, 207] width 141 height 36
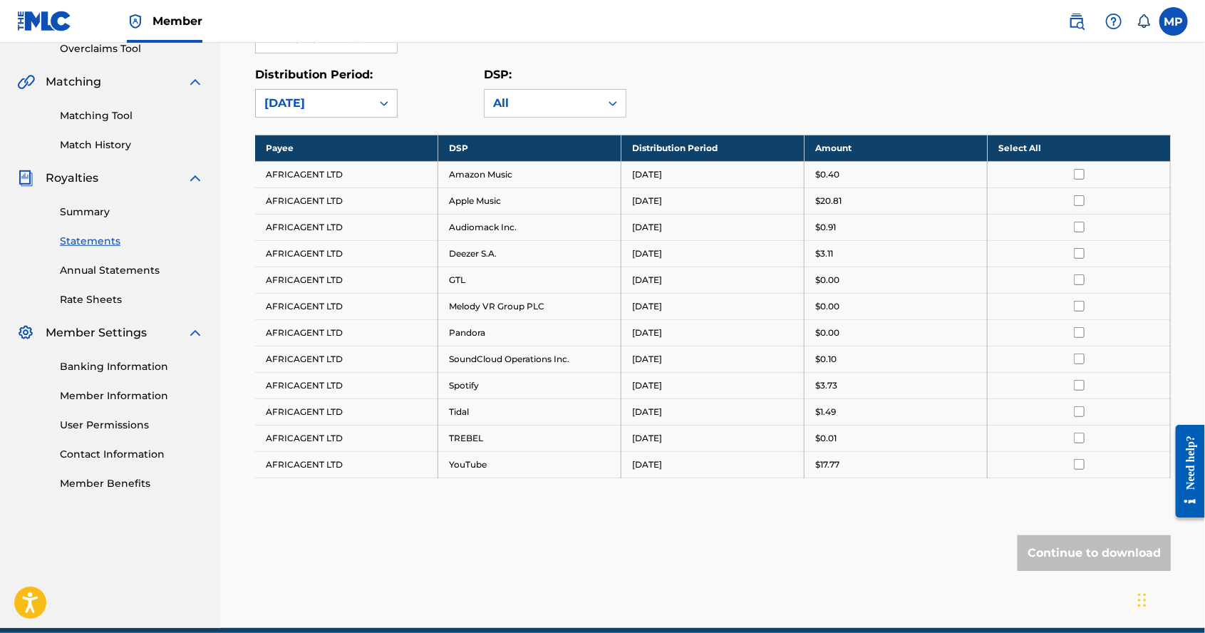
click at [370, 100] on div "June 2025" at bounding box center [313, 103] width 115 height 27
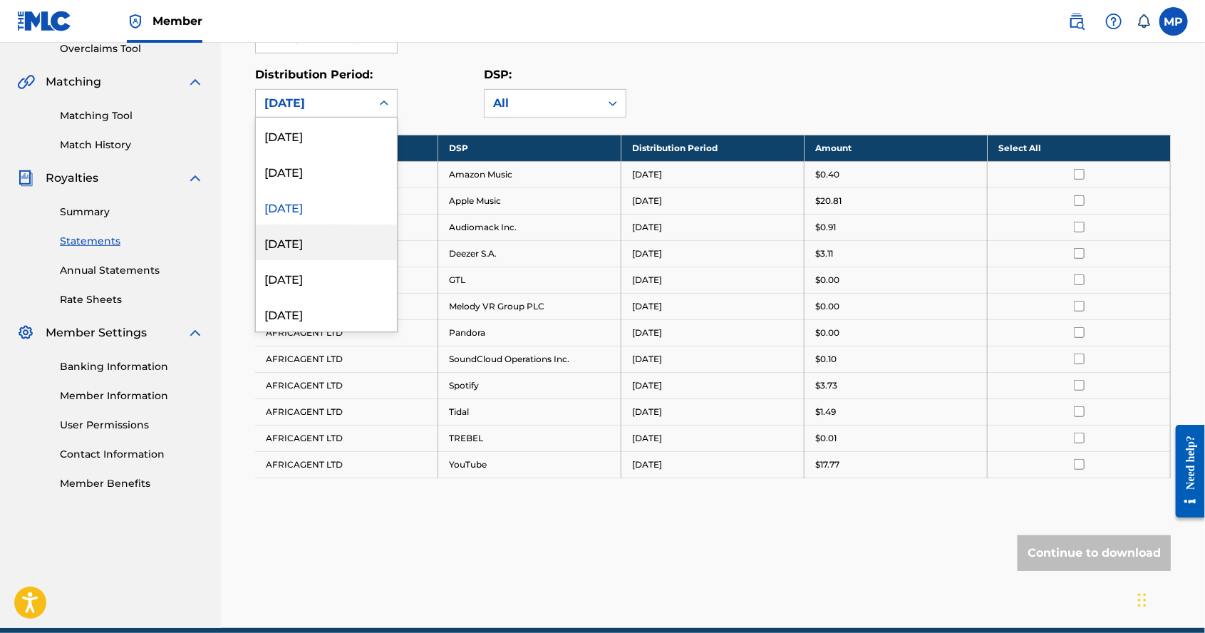
click at [321, 245] on div "May 2025" at bounding box center [326, 243] width 141 height 36
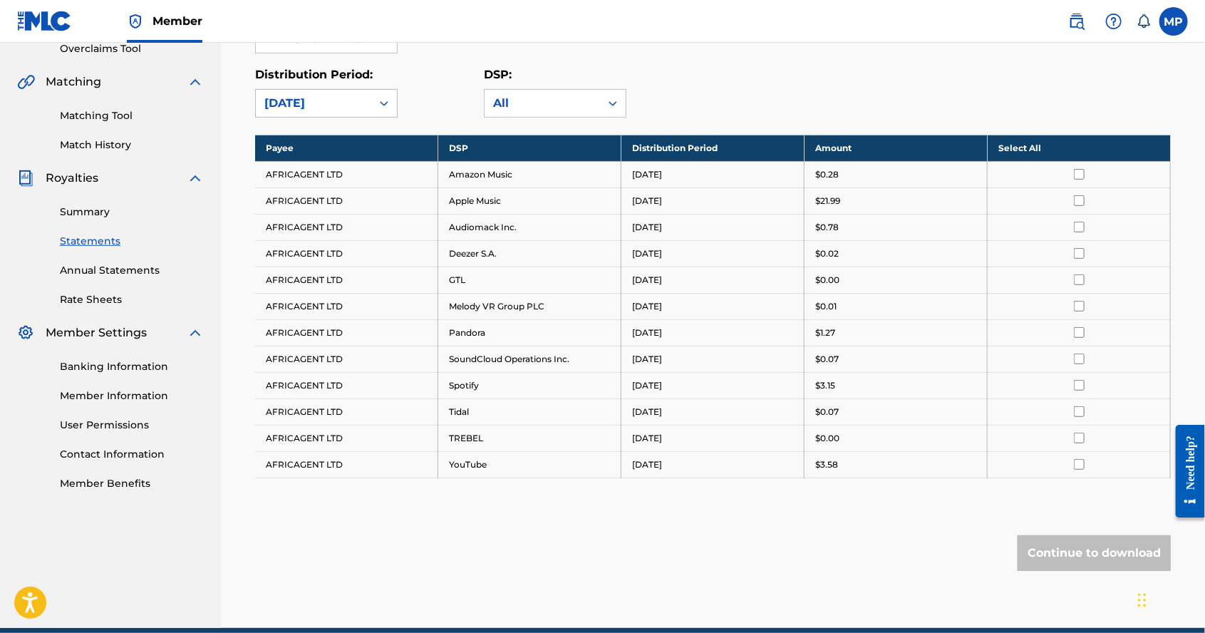
click at [375, 109] on div at bounding box center [384, 104] width 26 height 26
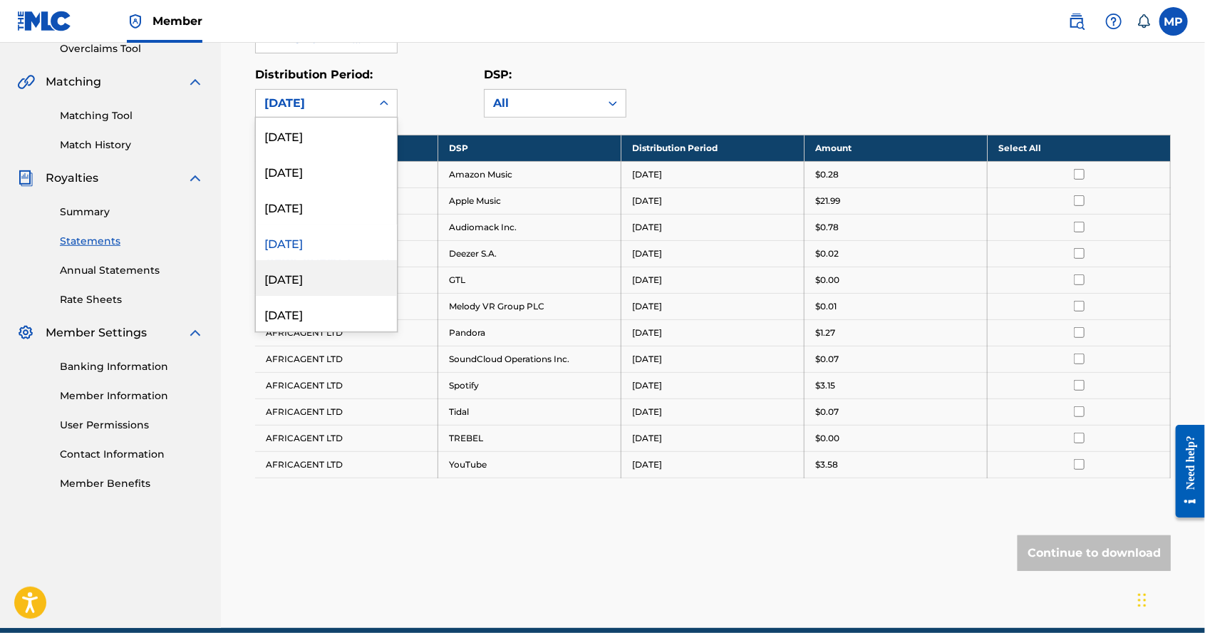
click at [336, 274] on div "April 2025" at bounding box center [326, 278] width 141 height 36
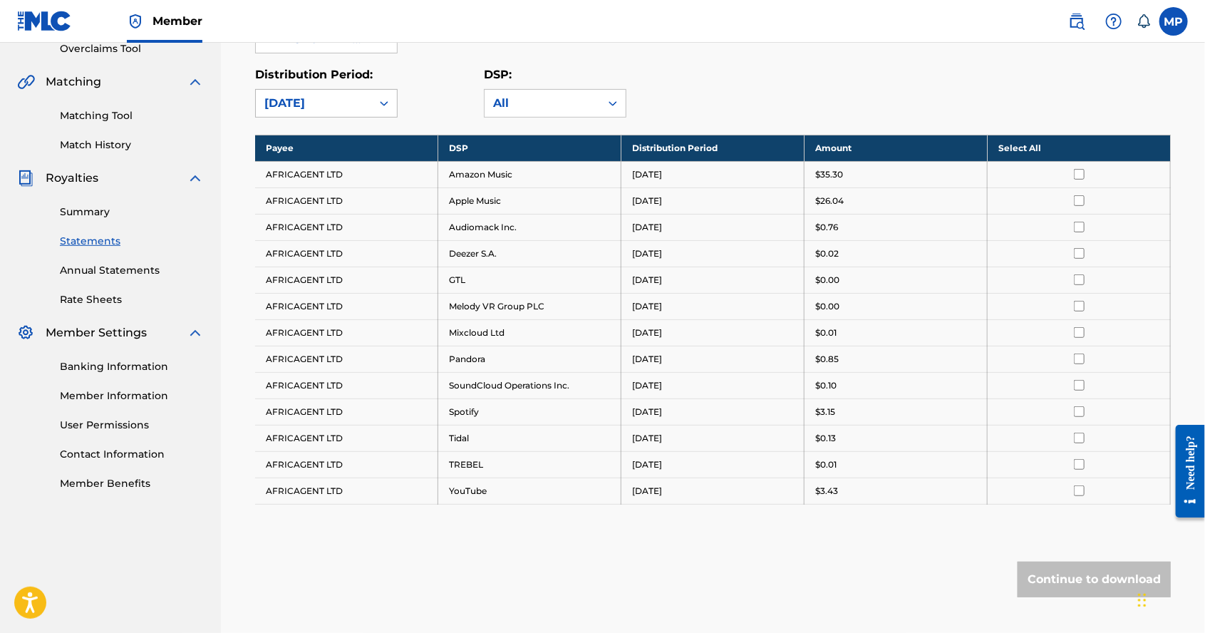
click at [380, 98] on icon at bounding box center [384, 103] width 14 height 14
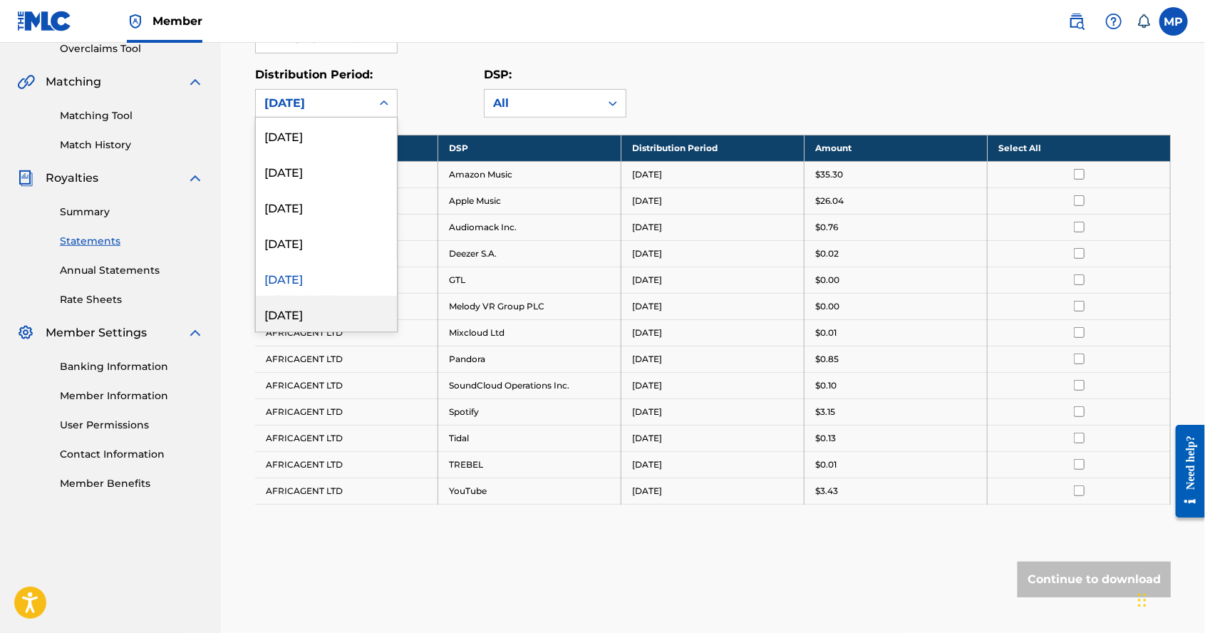
click at [332, 309] on div "March 2025" at bounding box center [326, 314] width 141 height 36
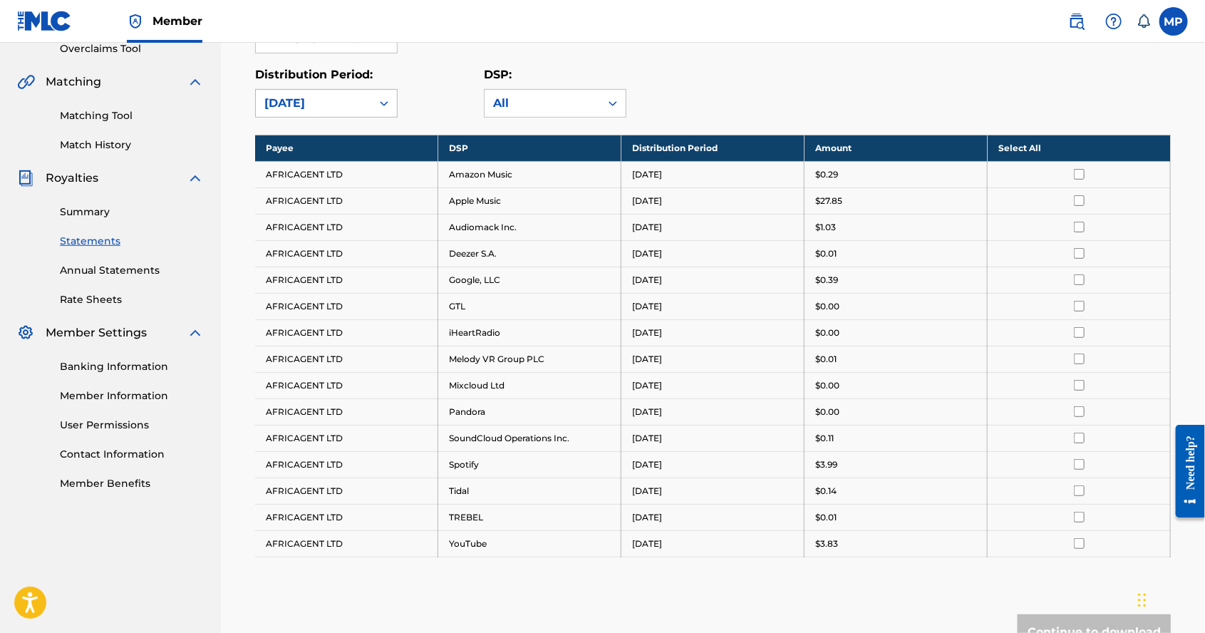
click at [374, 100] on div at bounding box center [384, 104] width 26 height 26
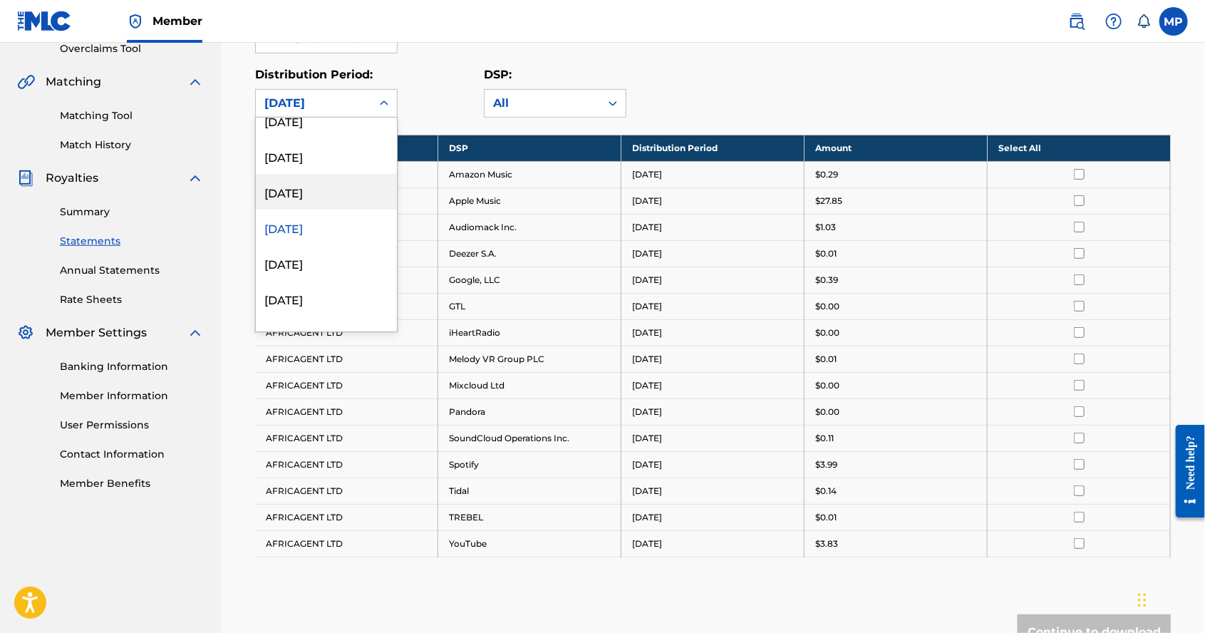
scroll to position [88, 0]
click at [337, 264] on div "February 2025" at bounding box center [326, 261] width 141 height 36
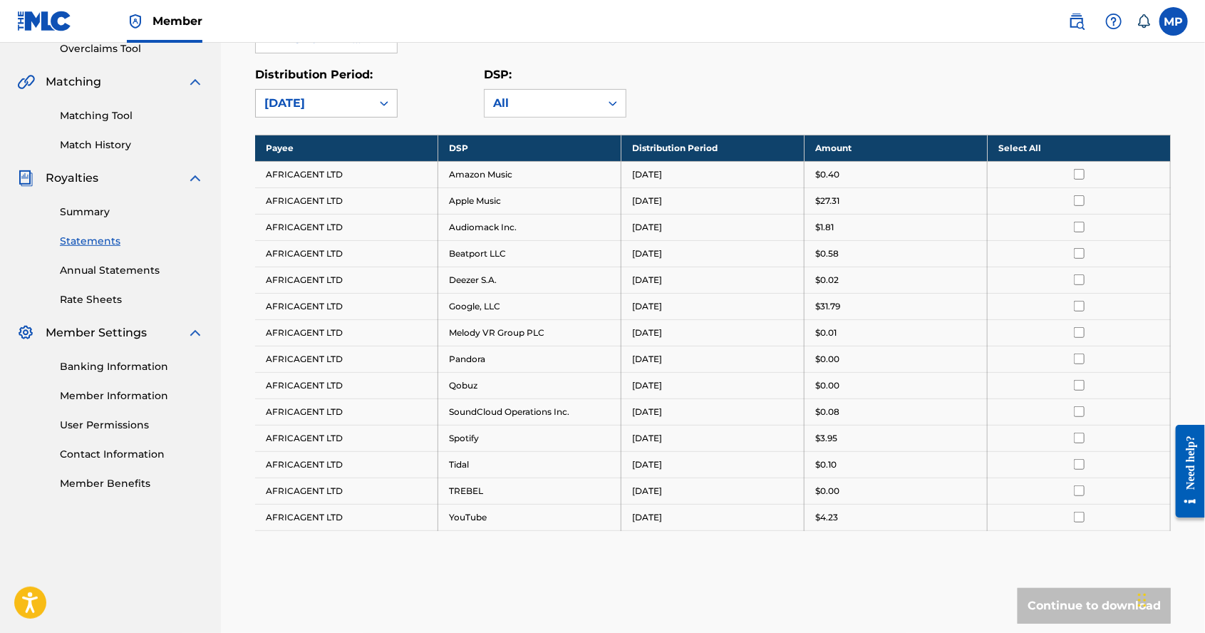
click at [392, 103] on div at bounding box center [384, 104] width 26 height 26
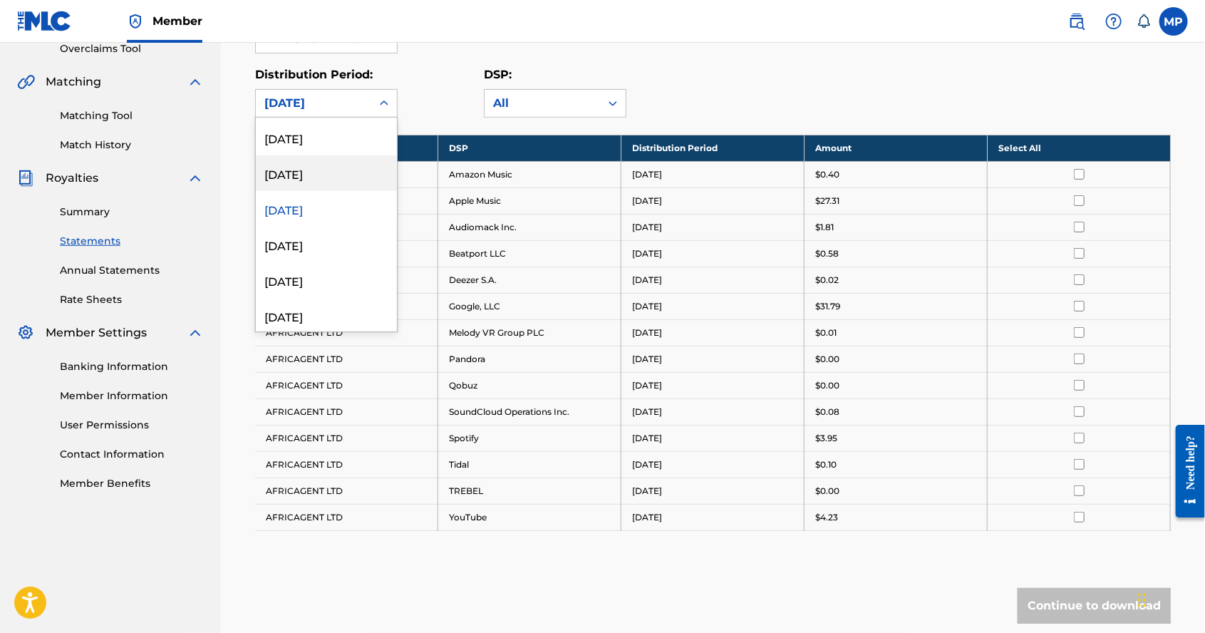
scroll to position [143, 0]
click at [339, 250] on div "January 2025" at bounding box center [326, 242] width 141 height 36
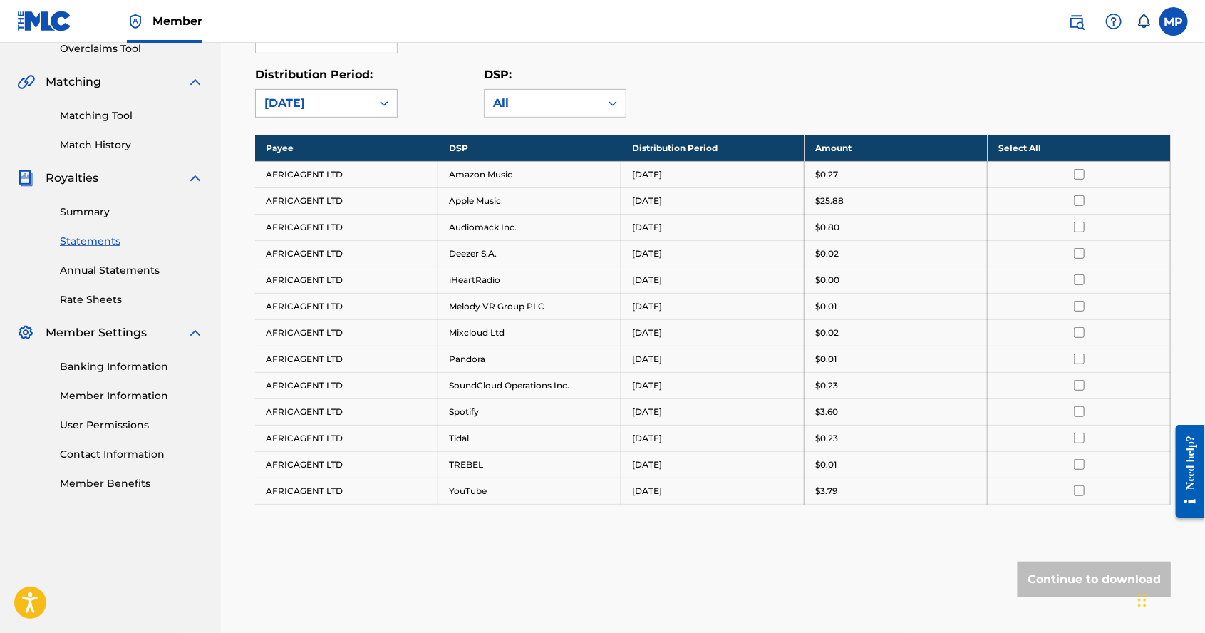
click at [379, 104] on icon at bounding box center [384, 103] width 14 height 14
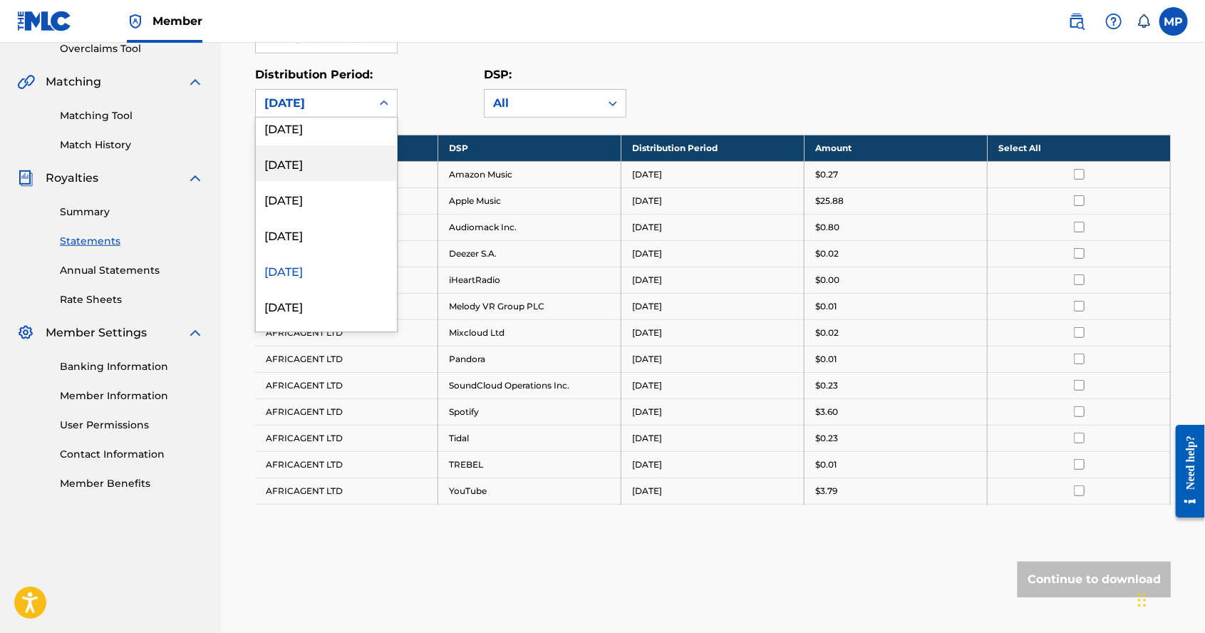
scroll to position [121, 0]
click at [331, 304] on div "December 2024" at bounding box center [326, 300] width 141 height 36
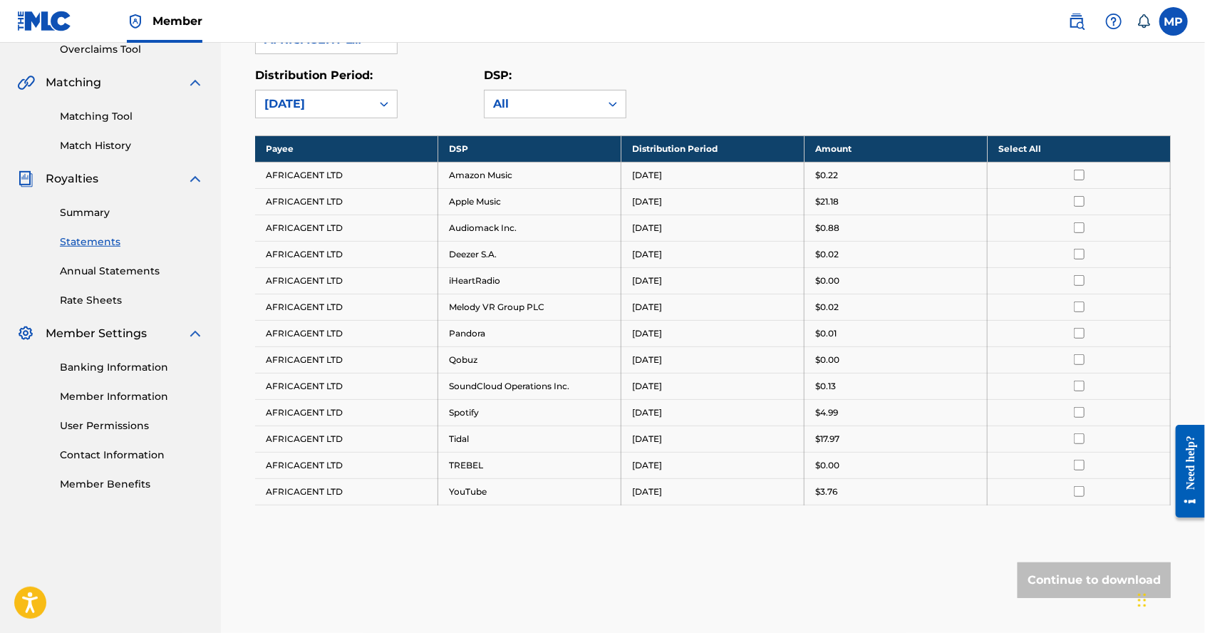
scroll to position [303, 0]
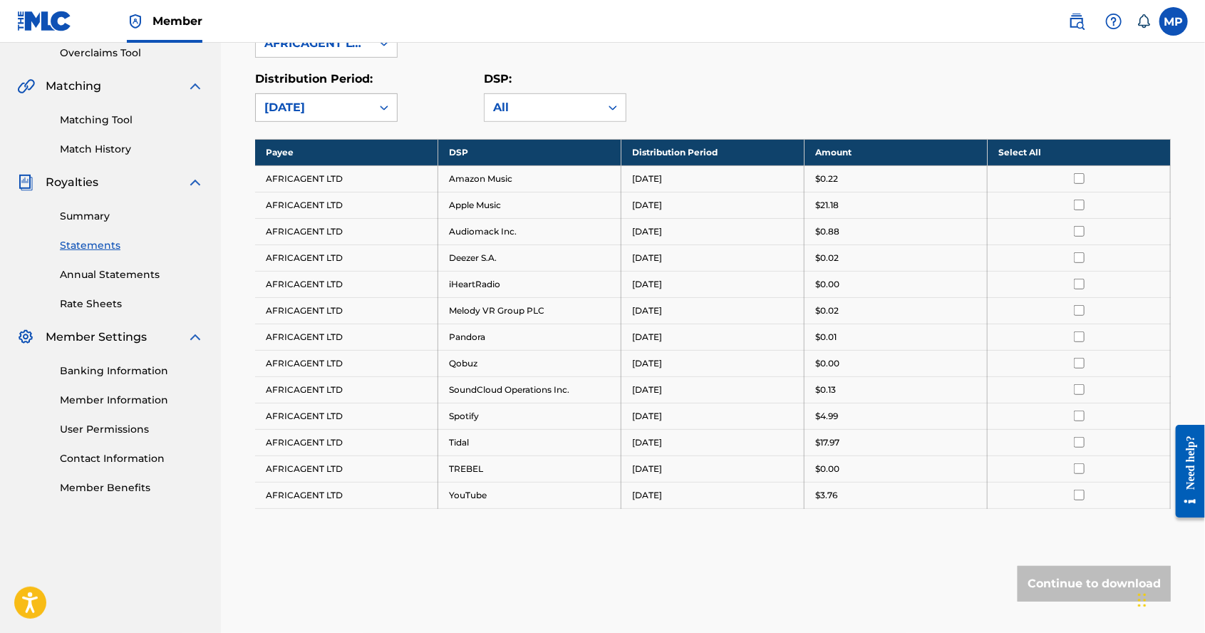
click at [386, 103] on icon at bounding box center [384, 108] width 14 height 14
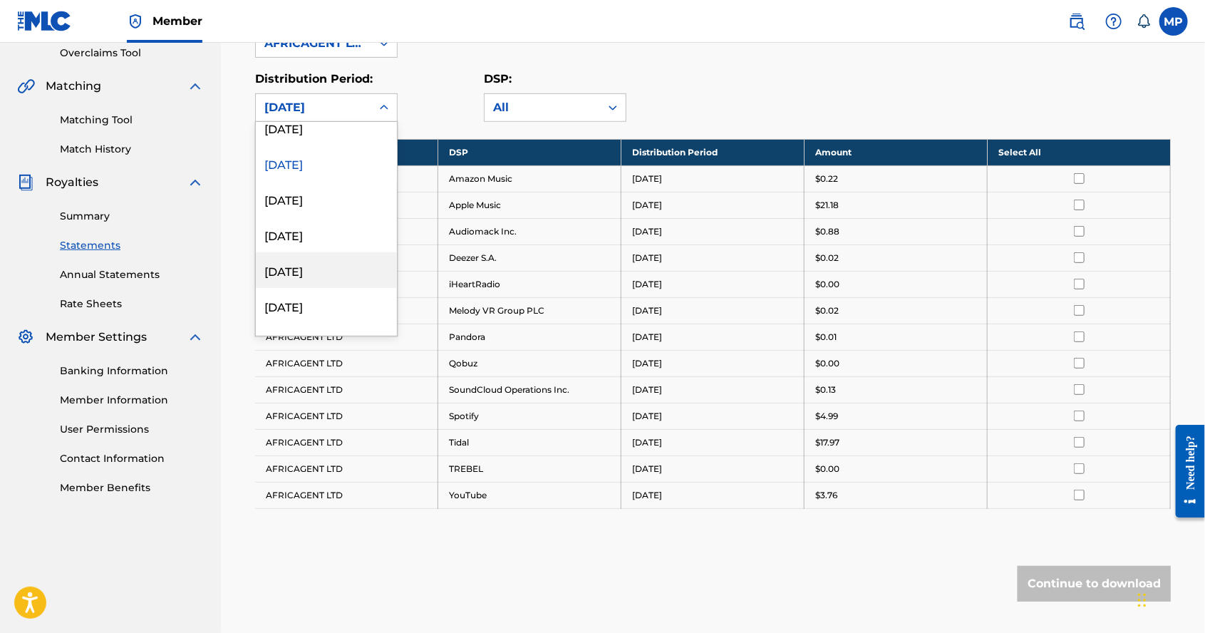
scroll to position [264, 0]
click at [338, 195] on div "November 2024" at bounding box center [326, 197] width 141 height 36
